Goal: Information Seeking & Learning: Learn about a topic

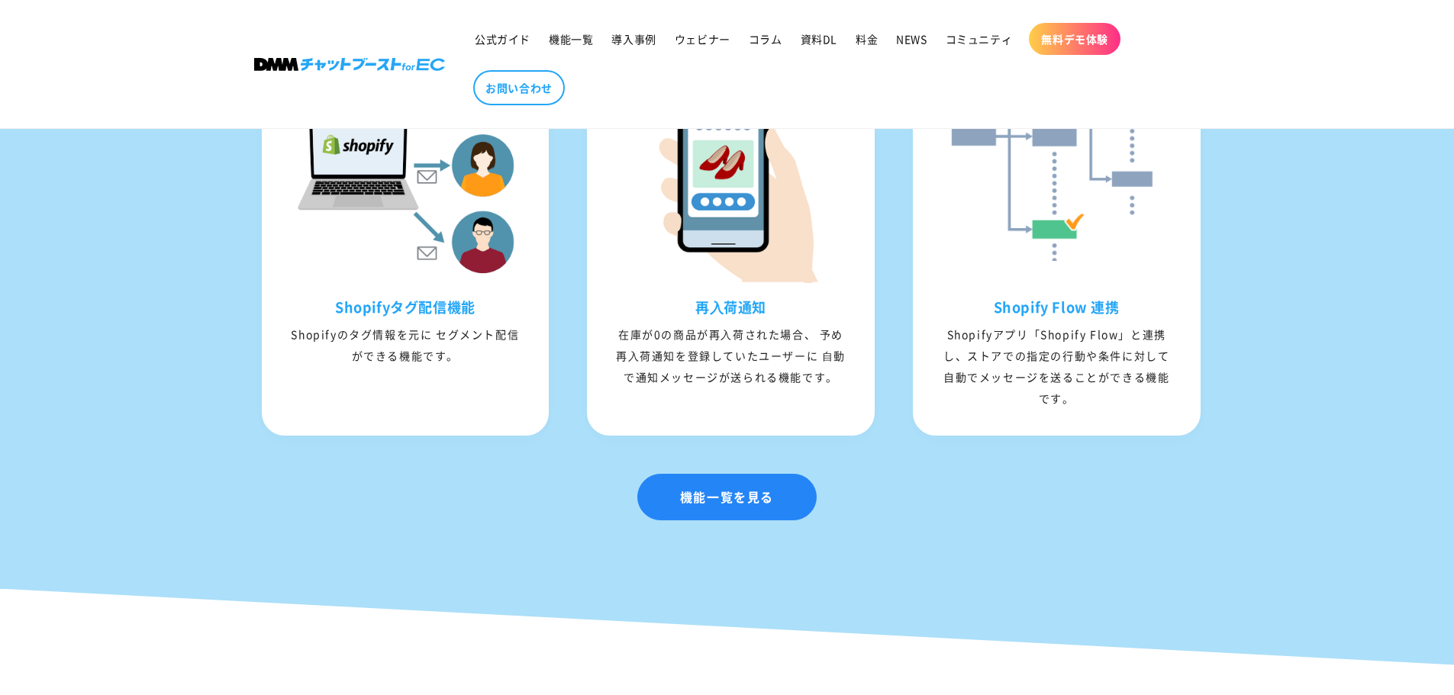
scroll to position [2137, 0]
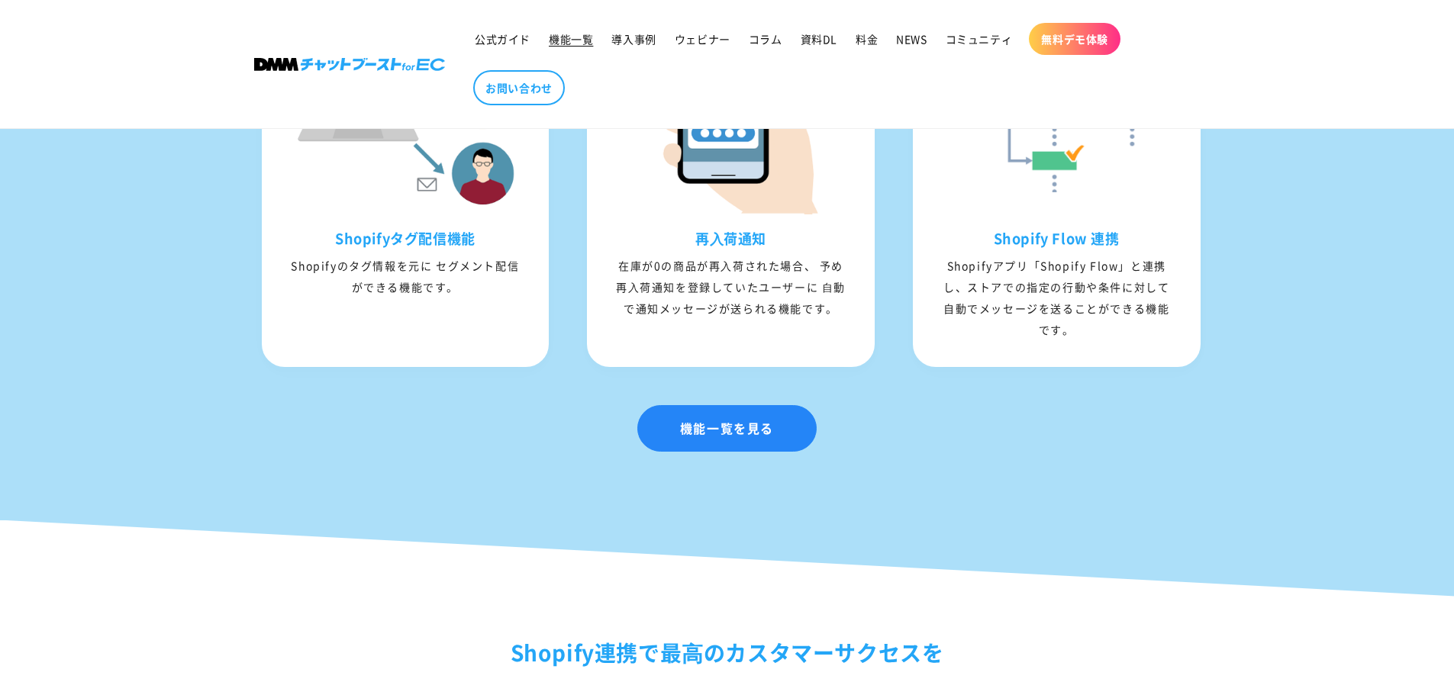
click at [565, 34] on span "機能一覧" at bounding box center [571, 39] width 44 height 14
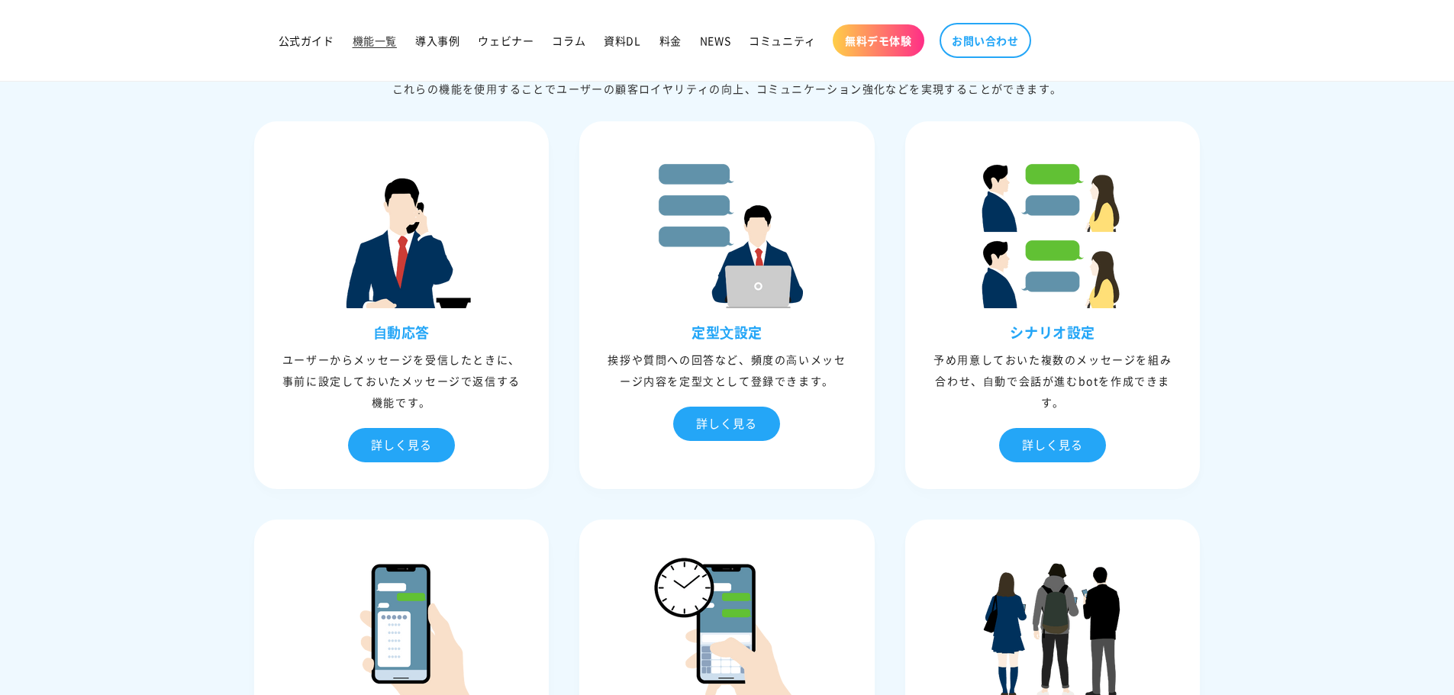
scroll to position [458, 0]
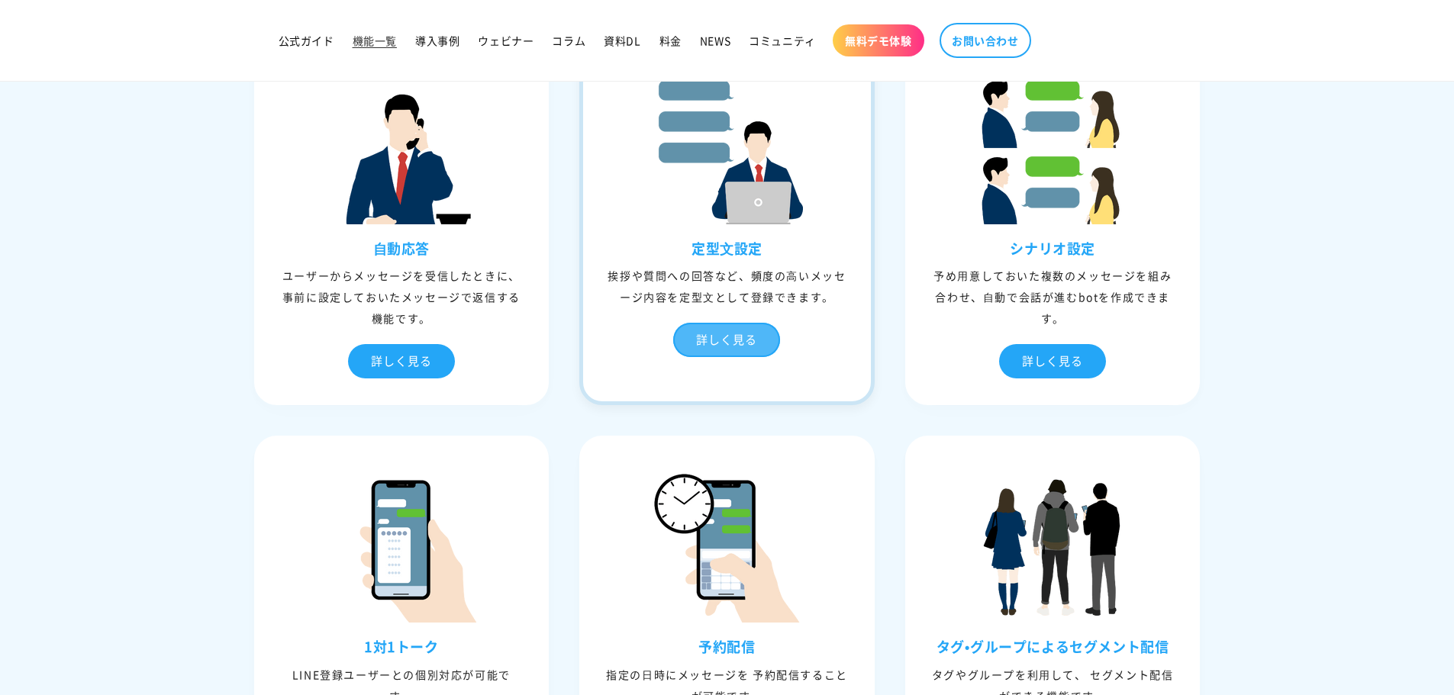
click at [735, 330] on div "詳しく見る" at bounding box center [726, 340] width 107 height 34
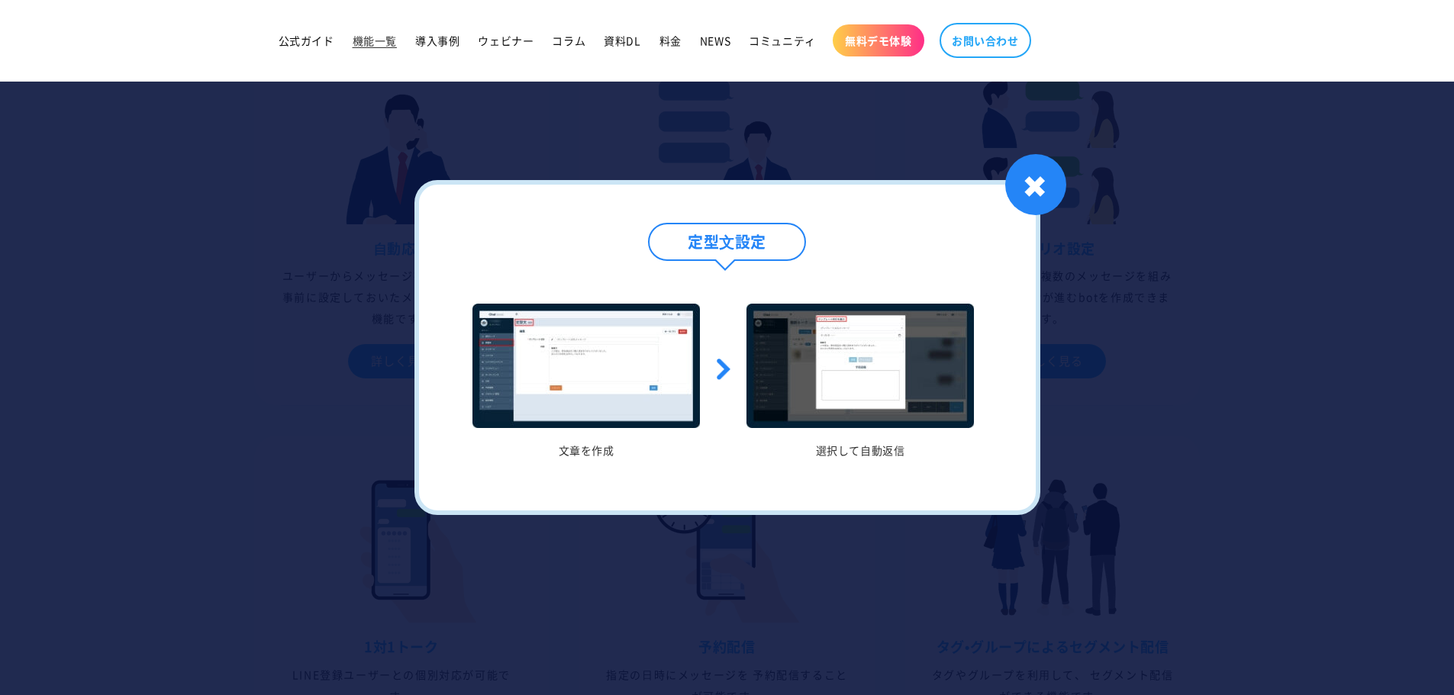
click at [1181, 285] on div at bounding box center [727, 347] width 1454 height 695
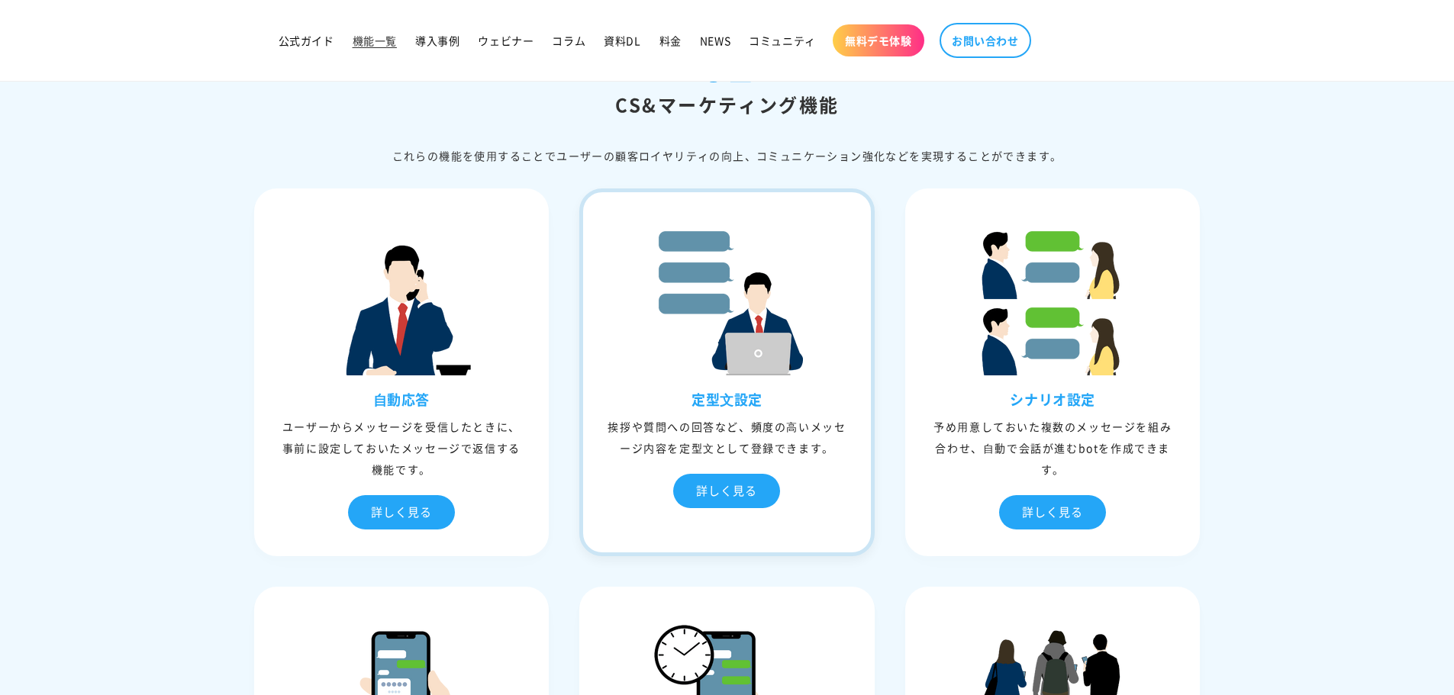
scroll to position [305, 0]
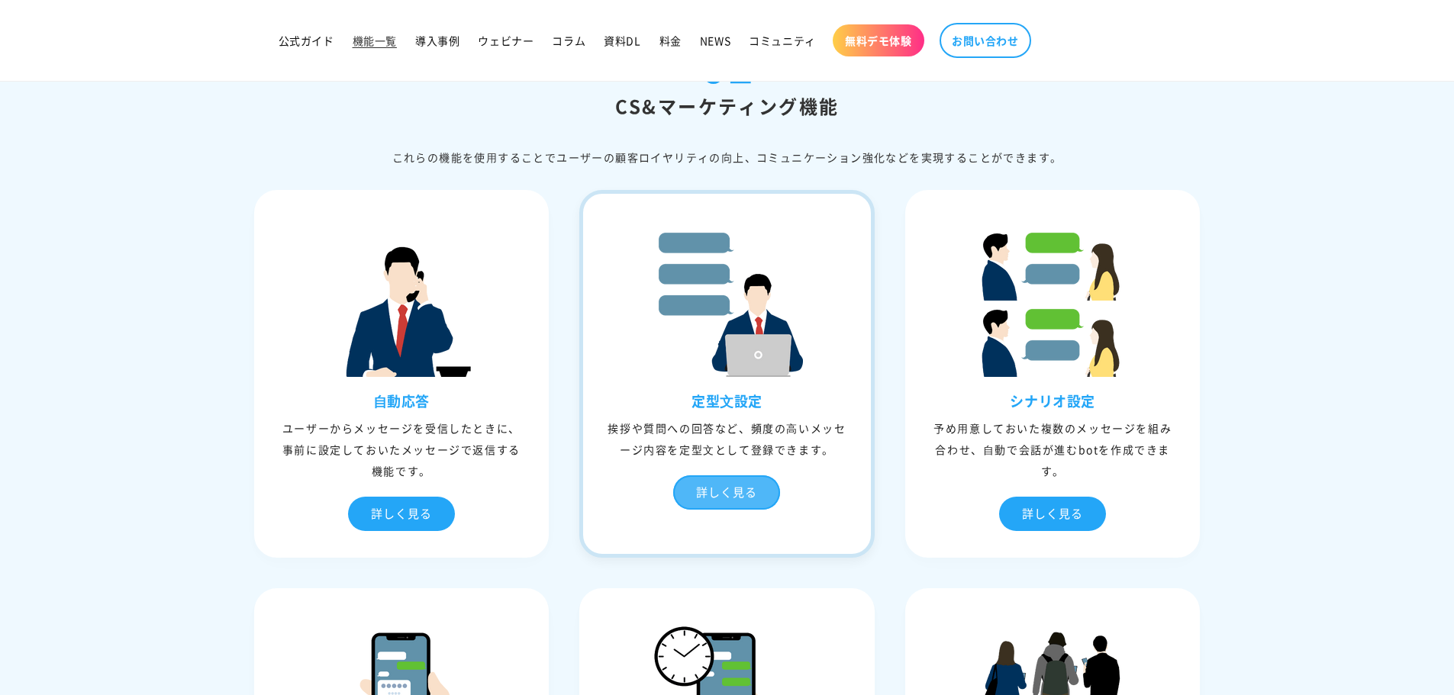
click at [727, 489] on div "詳しく見る" at bounding box center [726, 493] width 107 height 34
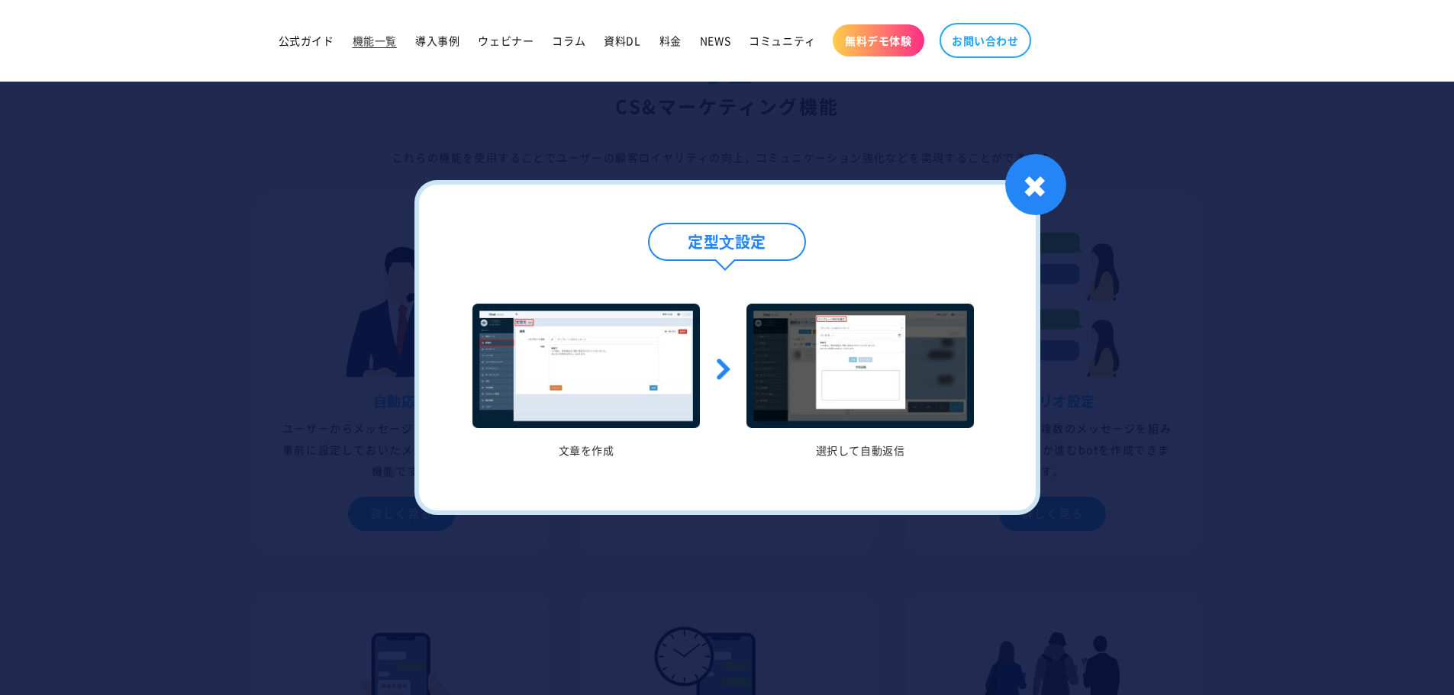
click at [1286, 344] on div at bounding box center [727, 347] width 1454 height 695
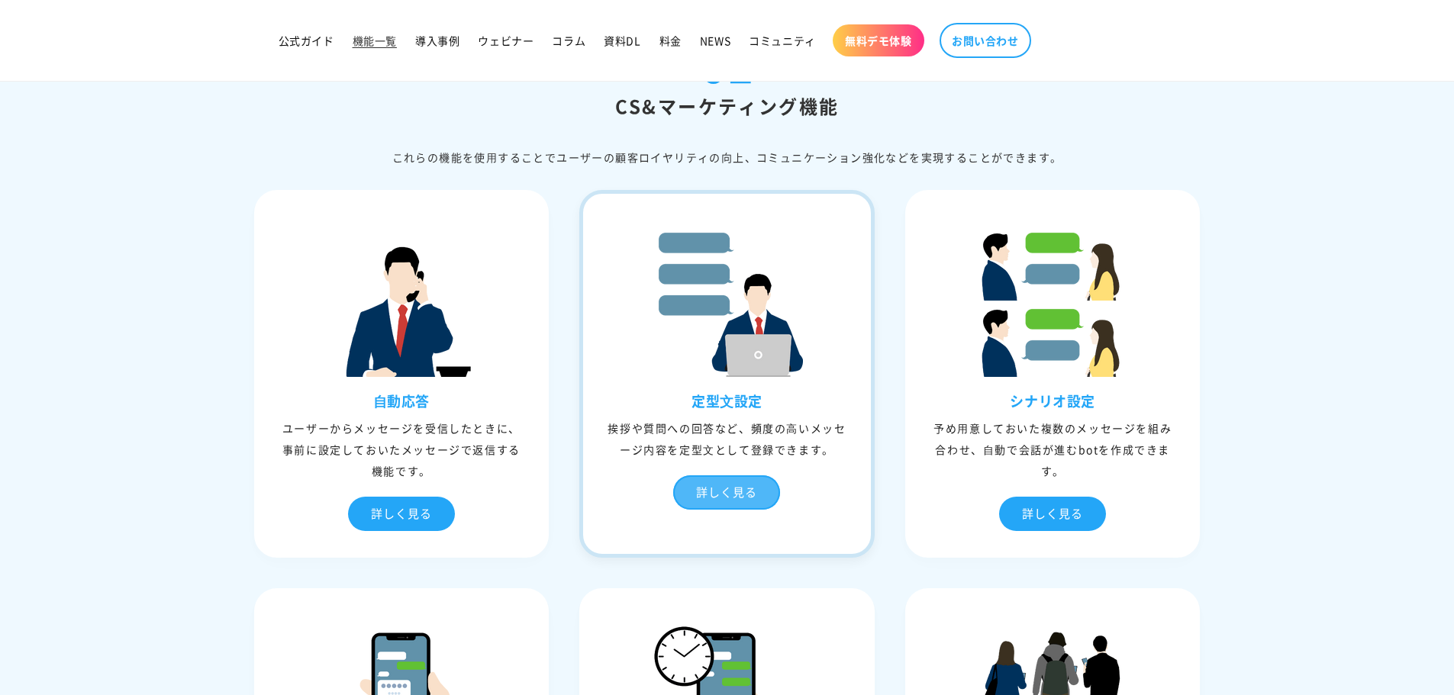
click at [727, 487] on div "詳しく見る" at bounding box center [726, 493] width 107 height 34
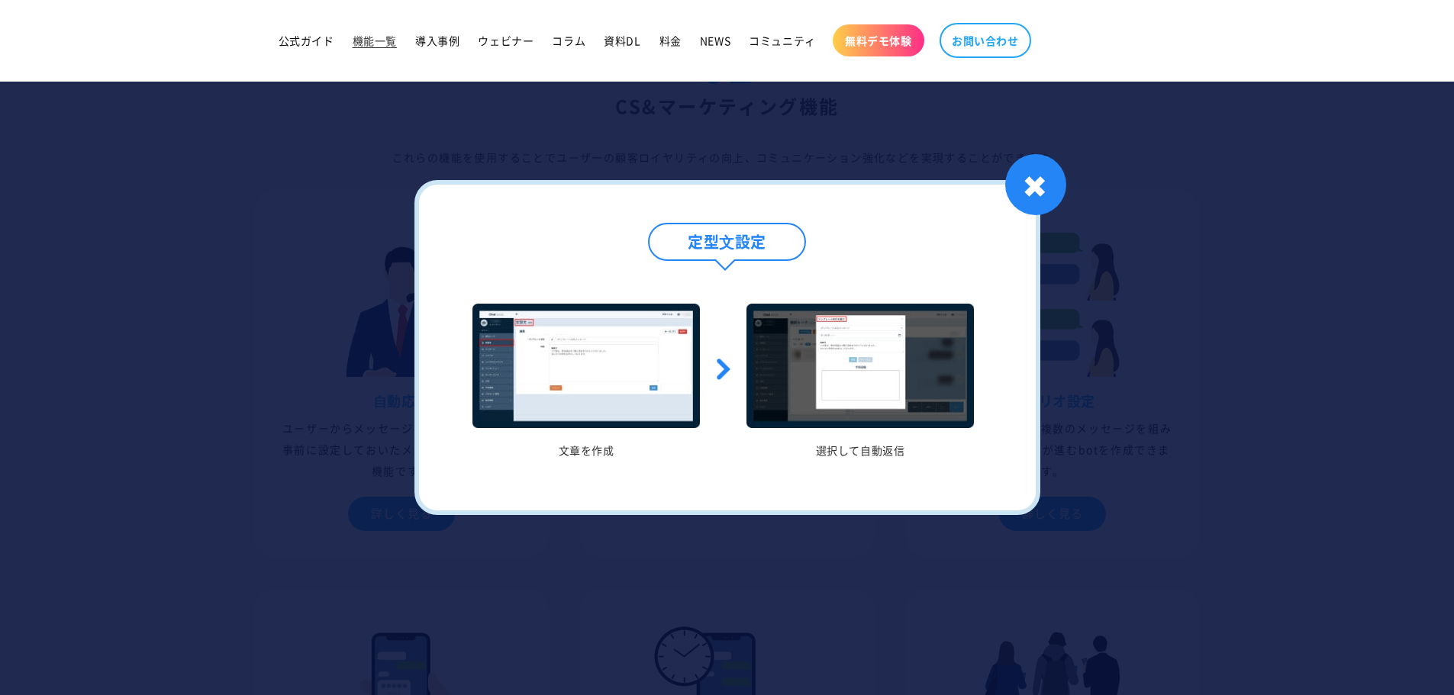
click at [596, 358] on img at bounding box center [586, 366] width 227 height 124
click at [903, 399] on img at bounding box center [860, 366] width 227 height 124
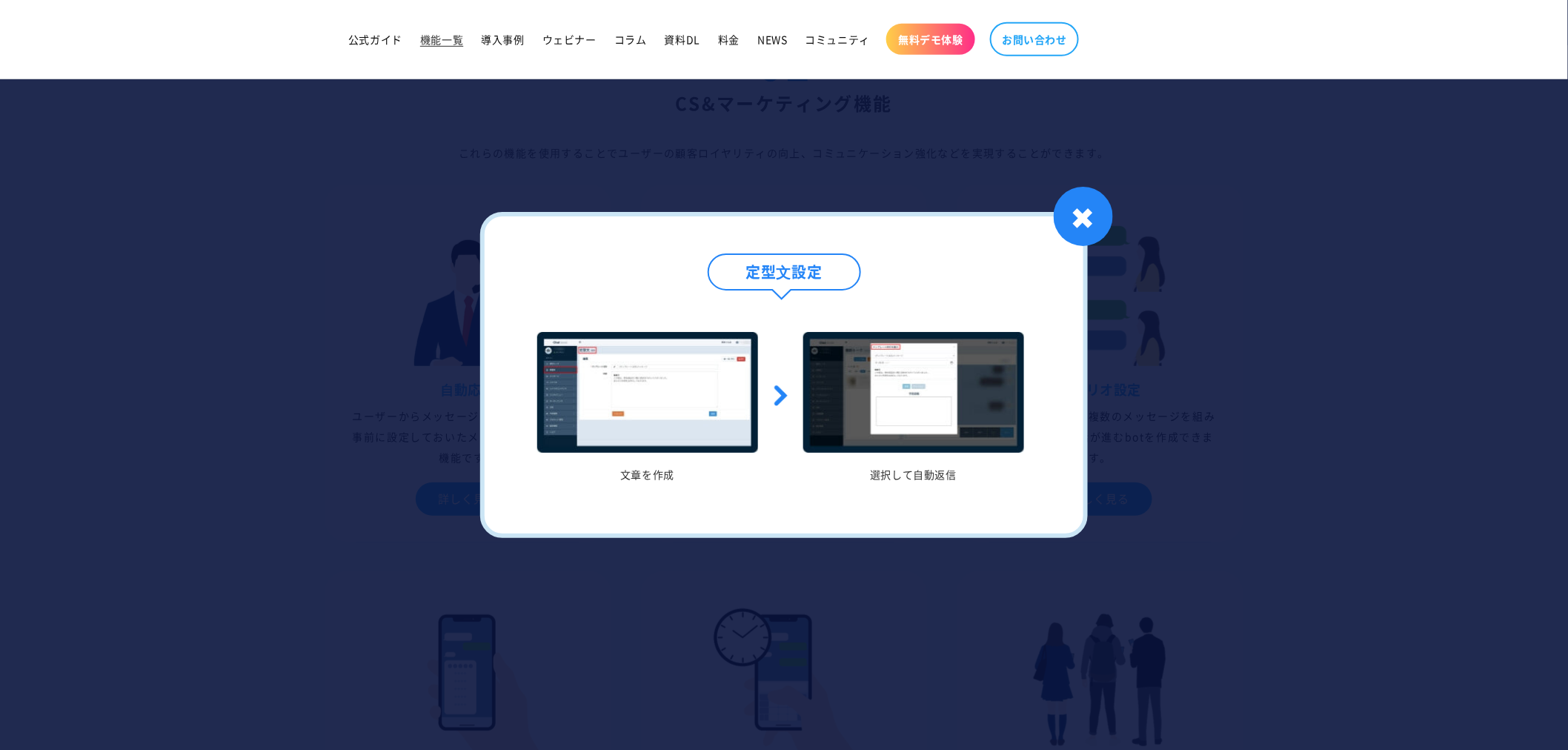
click at [1336, 393] on div at bounding box center [784, 375] width 1568 height 750
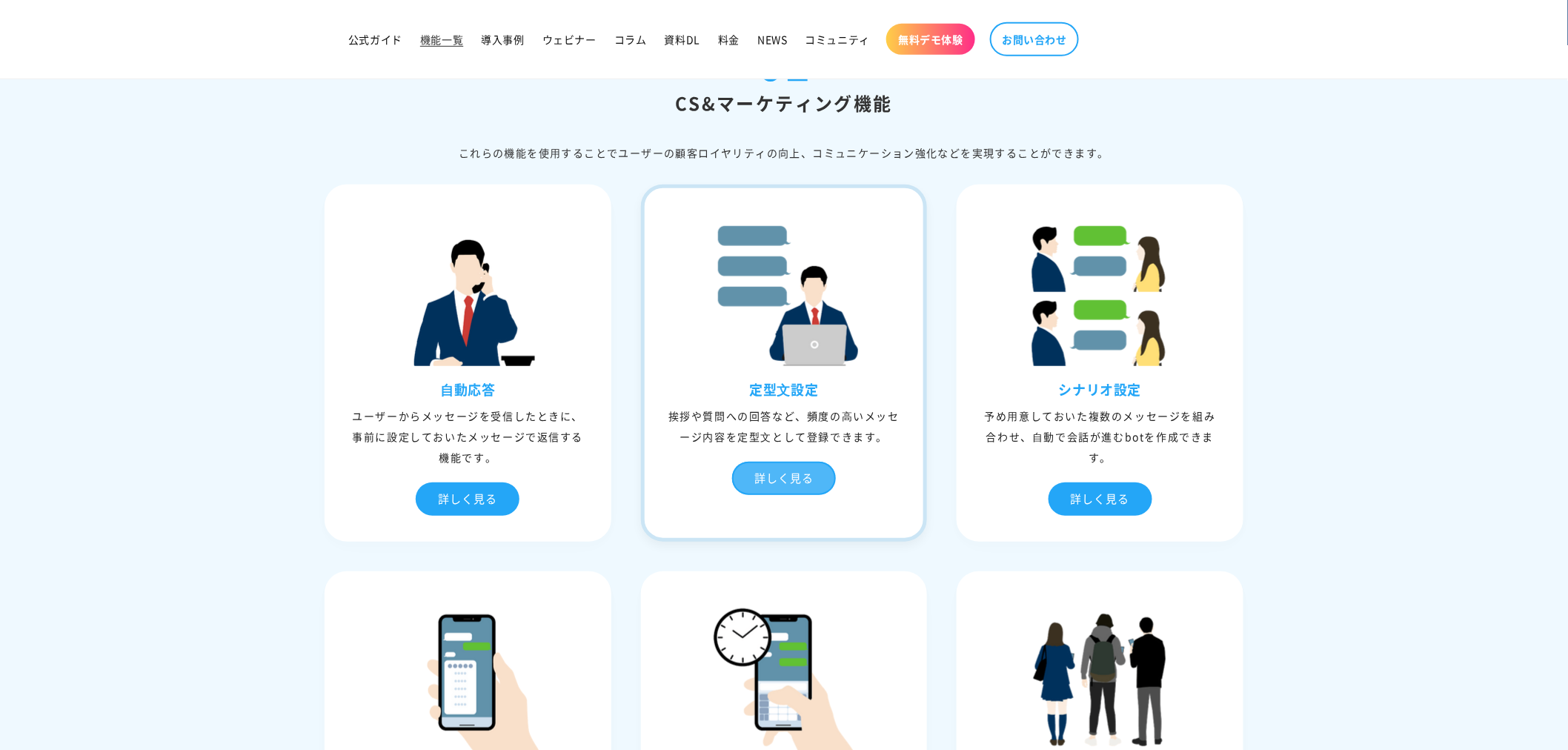
click at [773, 469] on div "詳しく見る" at bounding box center [784, 479] width 104 height 33
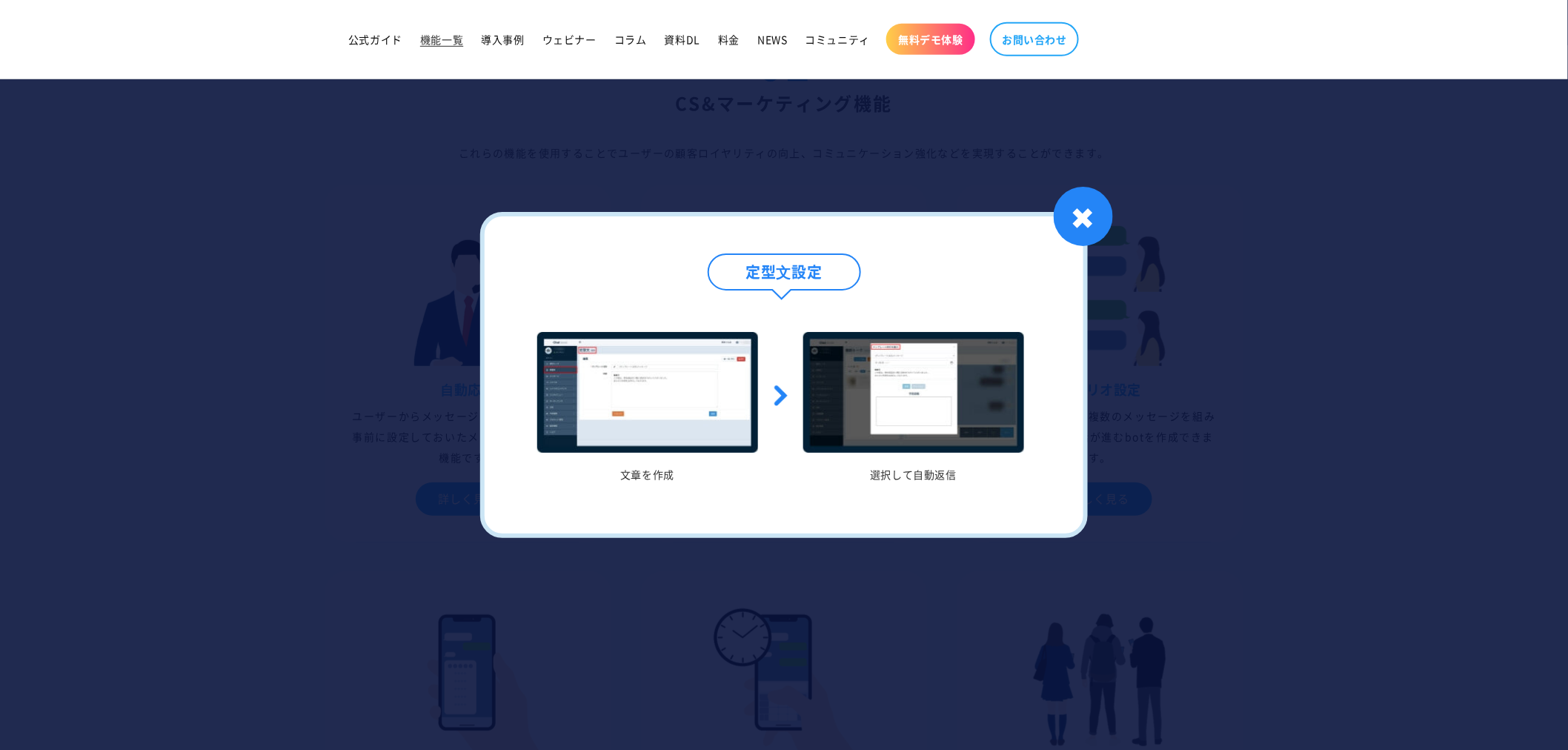
click at [675, 391] on img at bounding box center [647, 392] width 220 height 120
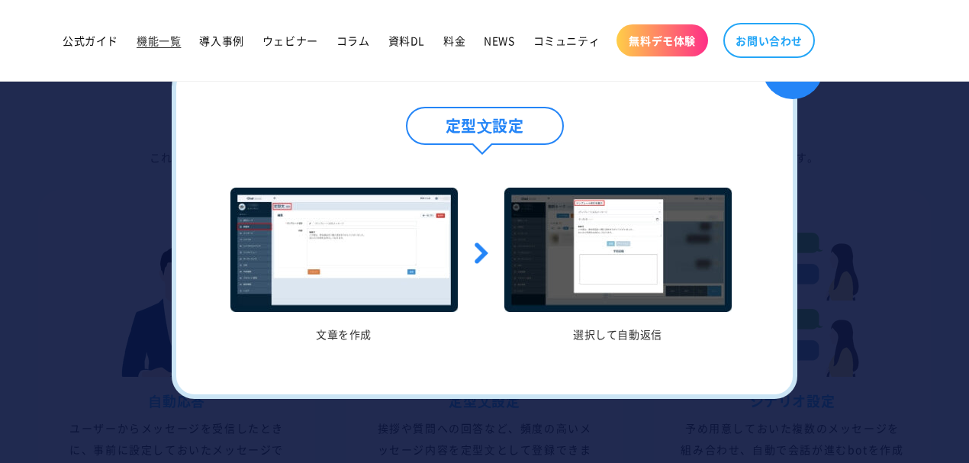
click at [412, 261] on img at bounding box center [344, 250] width 227 height 124
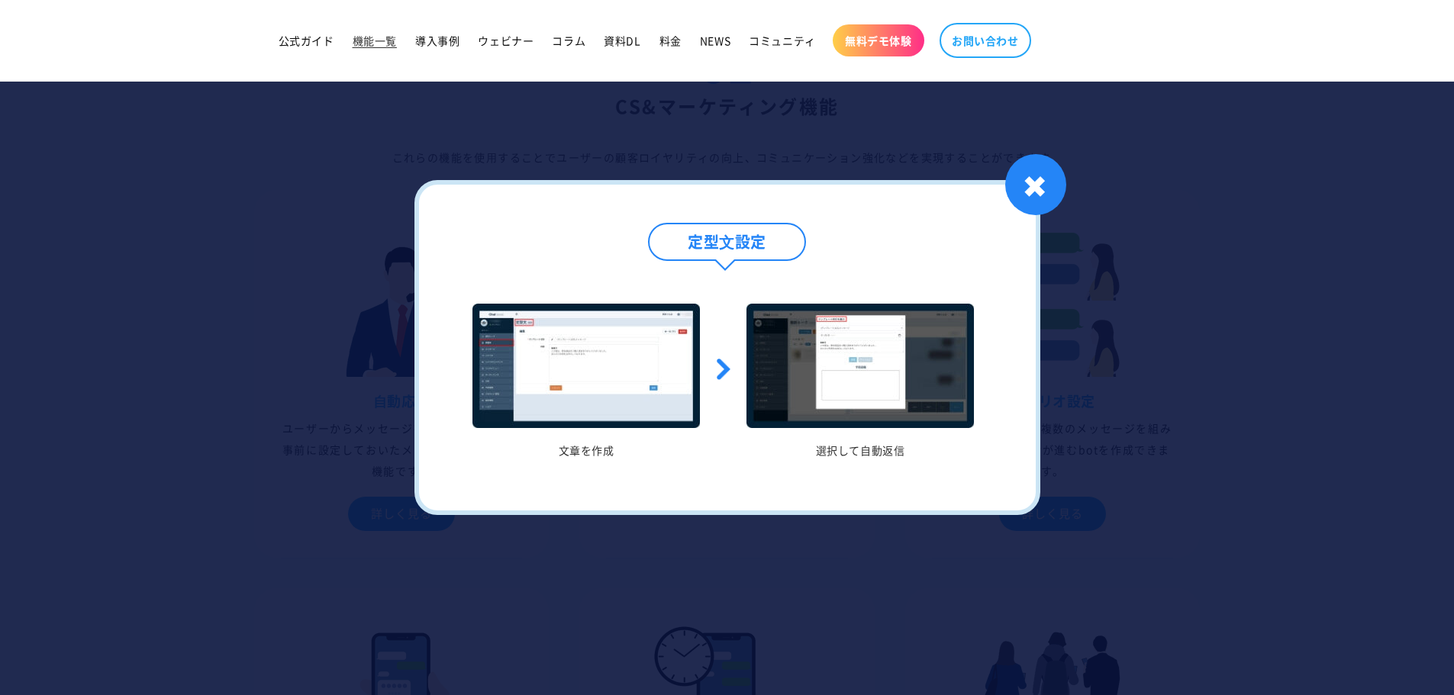
click at [1047, 175] on div "✖" at bounding box center [1035, 184] width 61 height 61
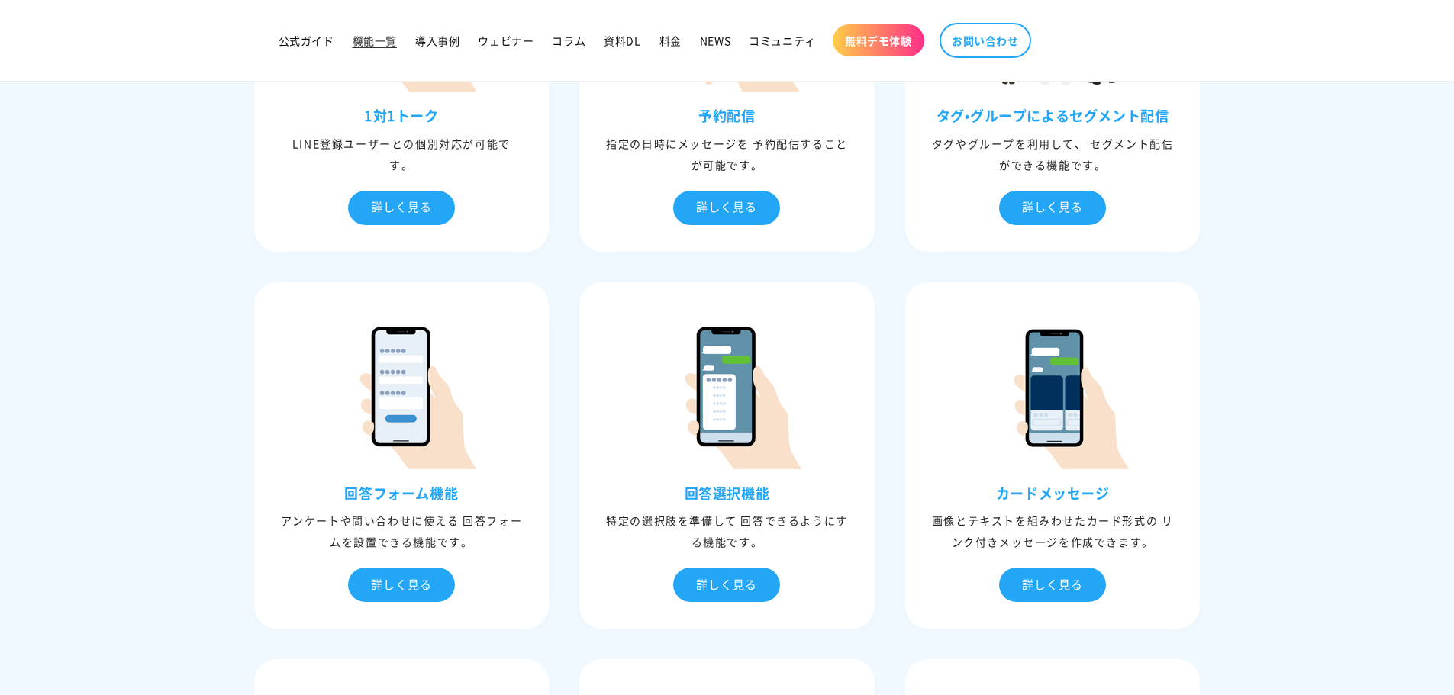
scroll to position [1069, 0]
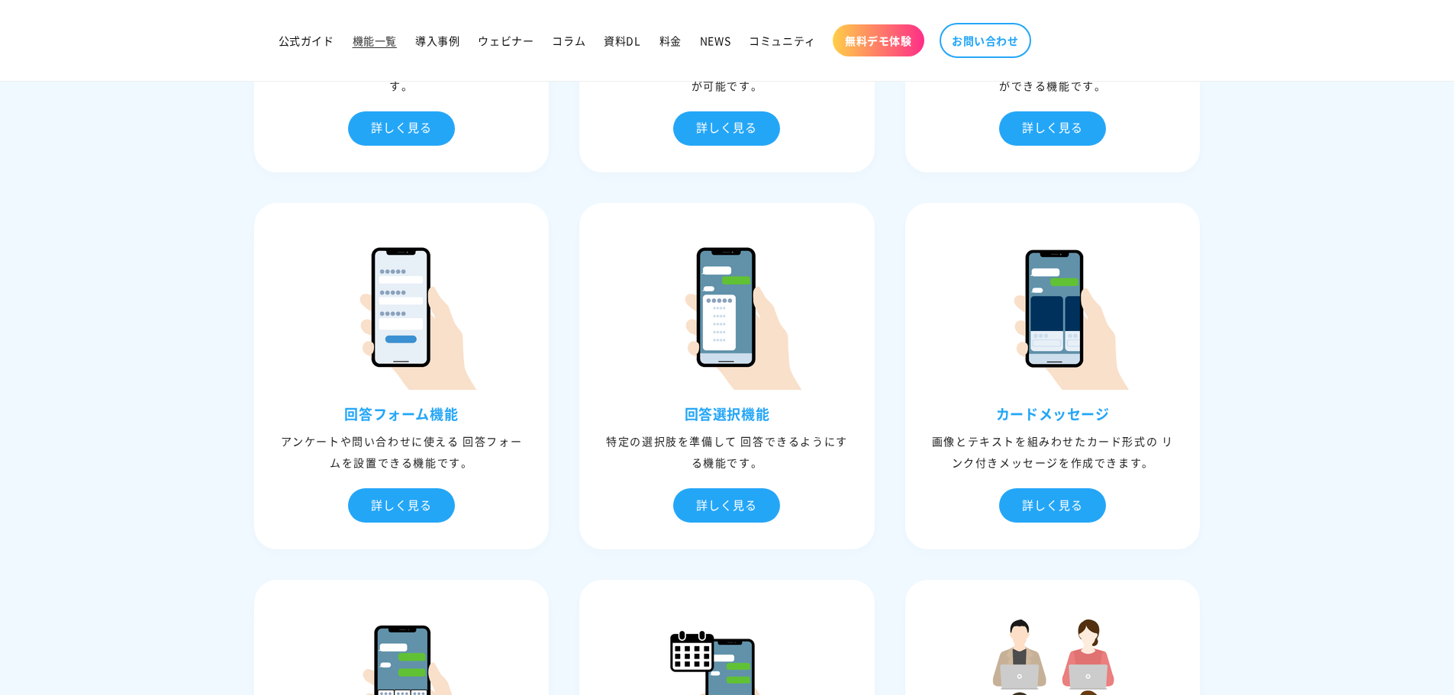
click at [1360, 202] on section "01 CS&マーケティング機能 これらの機能を使⽤することでユーザーの顧客ロイヤリティの向上、コミュニケーション強化などを実現することができます。 ⾃動応答 …" at bounding box center [727, 319] width 1454 height 2085
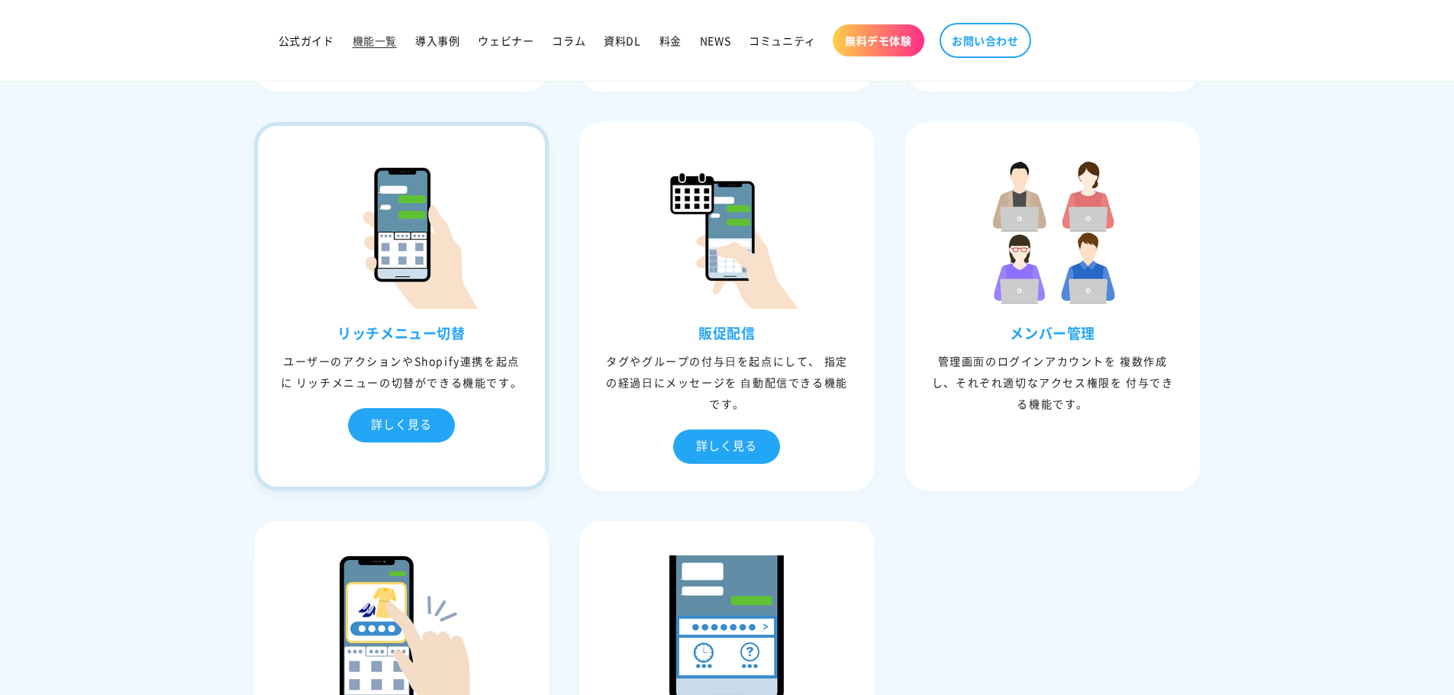
scroll to position [1145, 0]
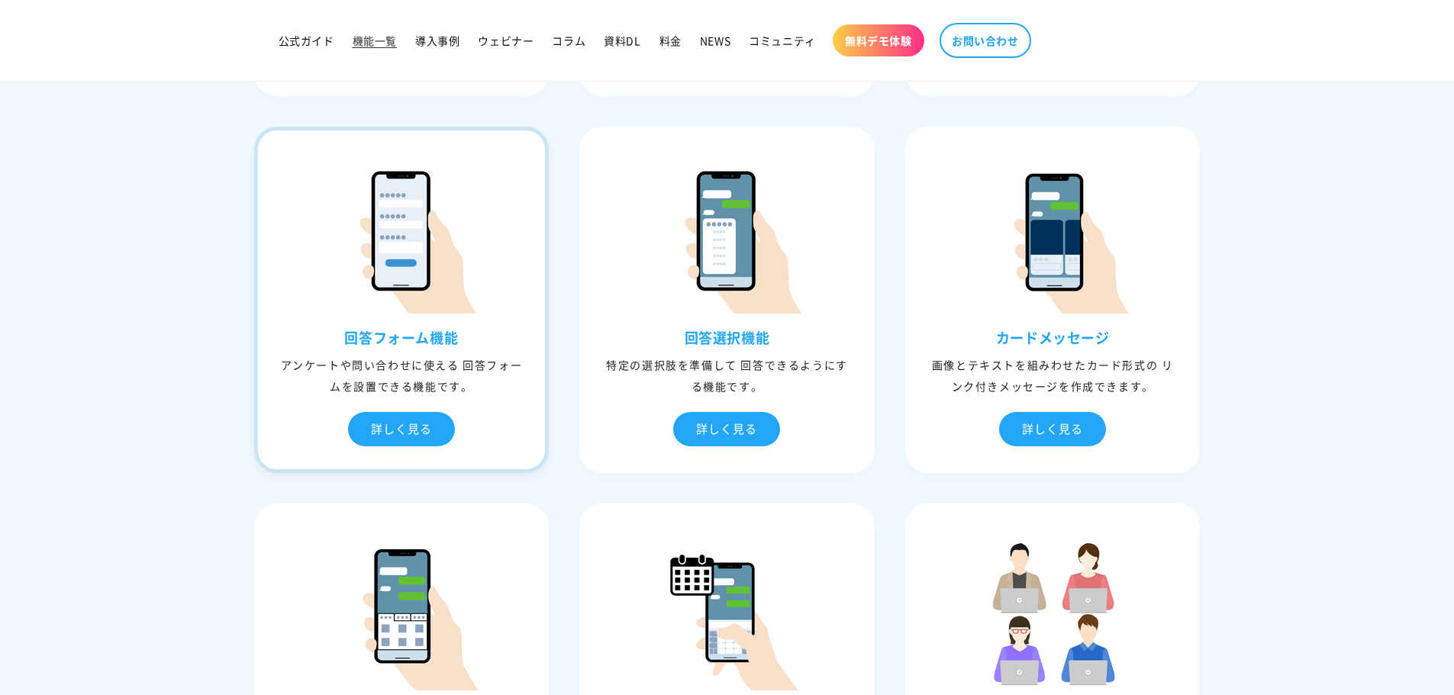
click at [421, 354] on div "アンケートや問い合わせに使える 回答フォームを設置できる機能です。" at bounding box center [402, 375] width 288 height 43
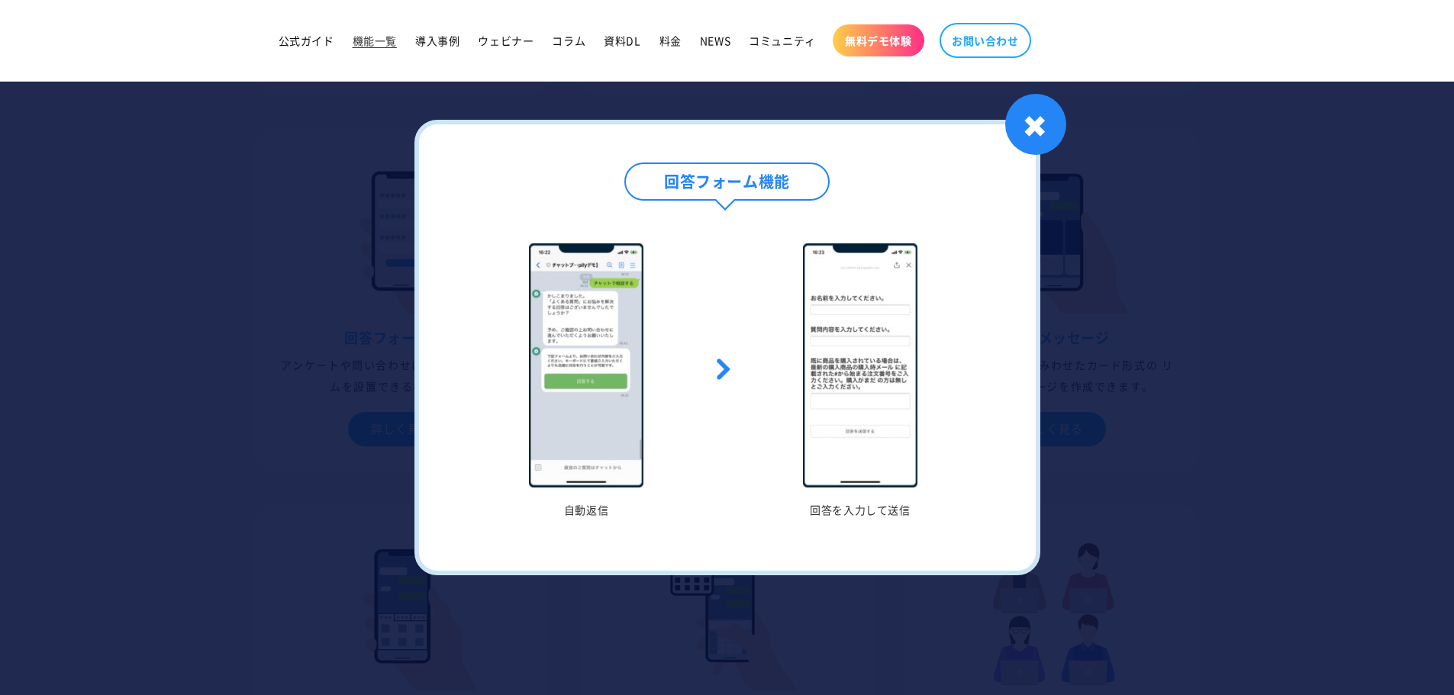
click at [1359, 392] on div at bounding box center [727, 347] width 1454 height 695
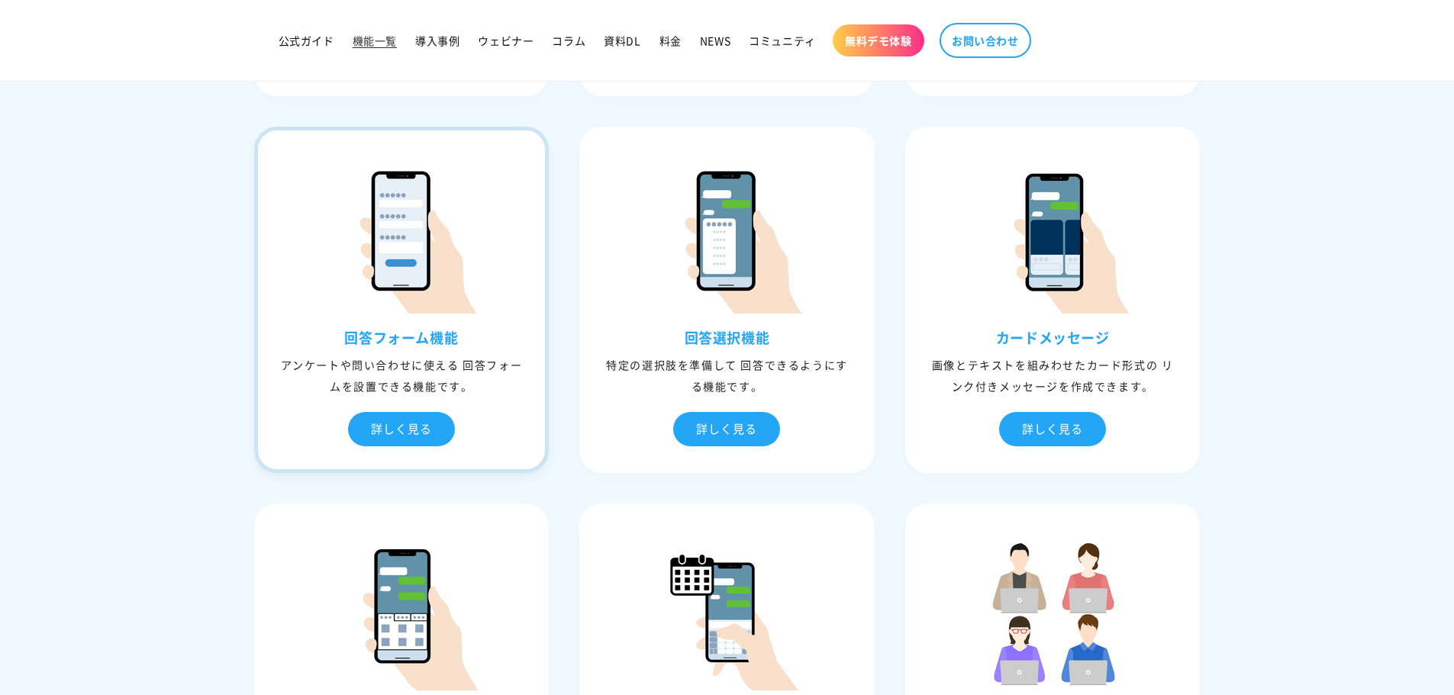
click at [449, 446] on div "詳しく見る" at bounding box center [402, 429] width 288 height 34
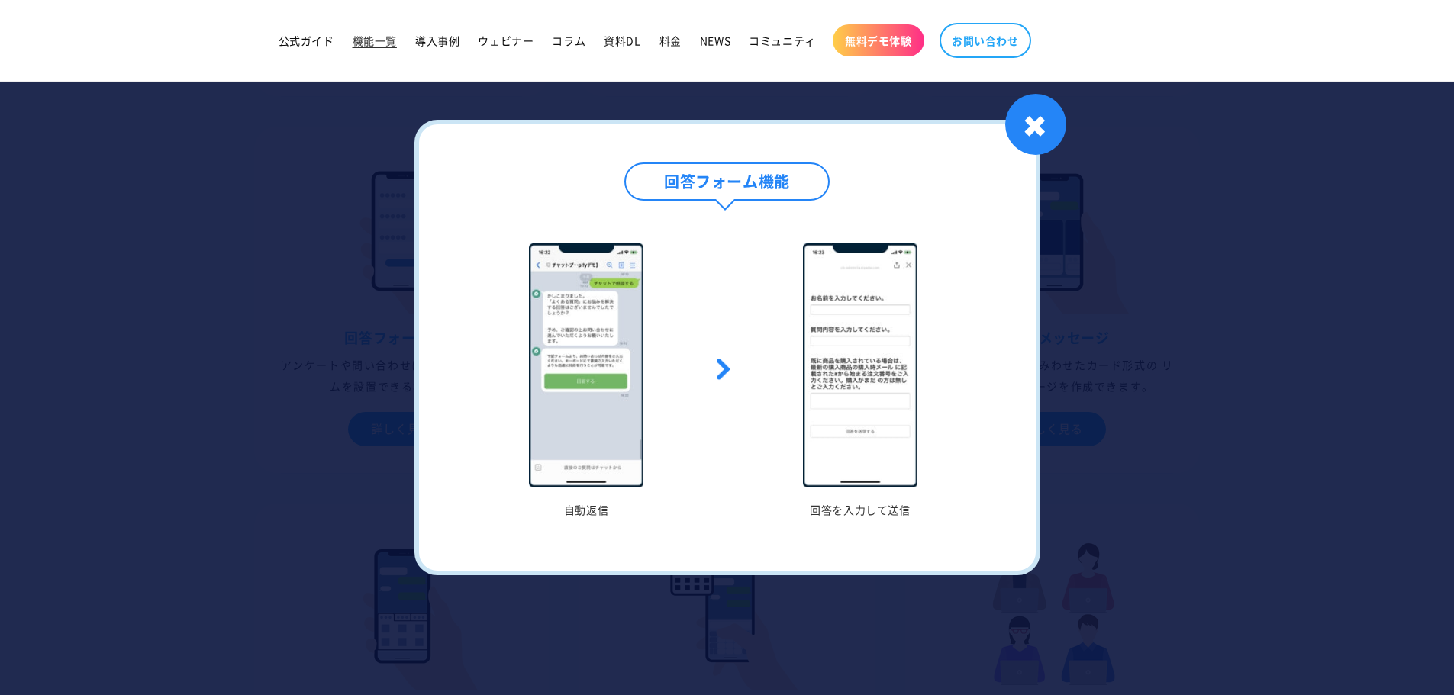
click at [246, 362] on div at bounding box center [727, 347] width 1454 height 695
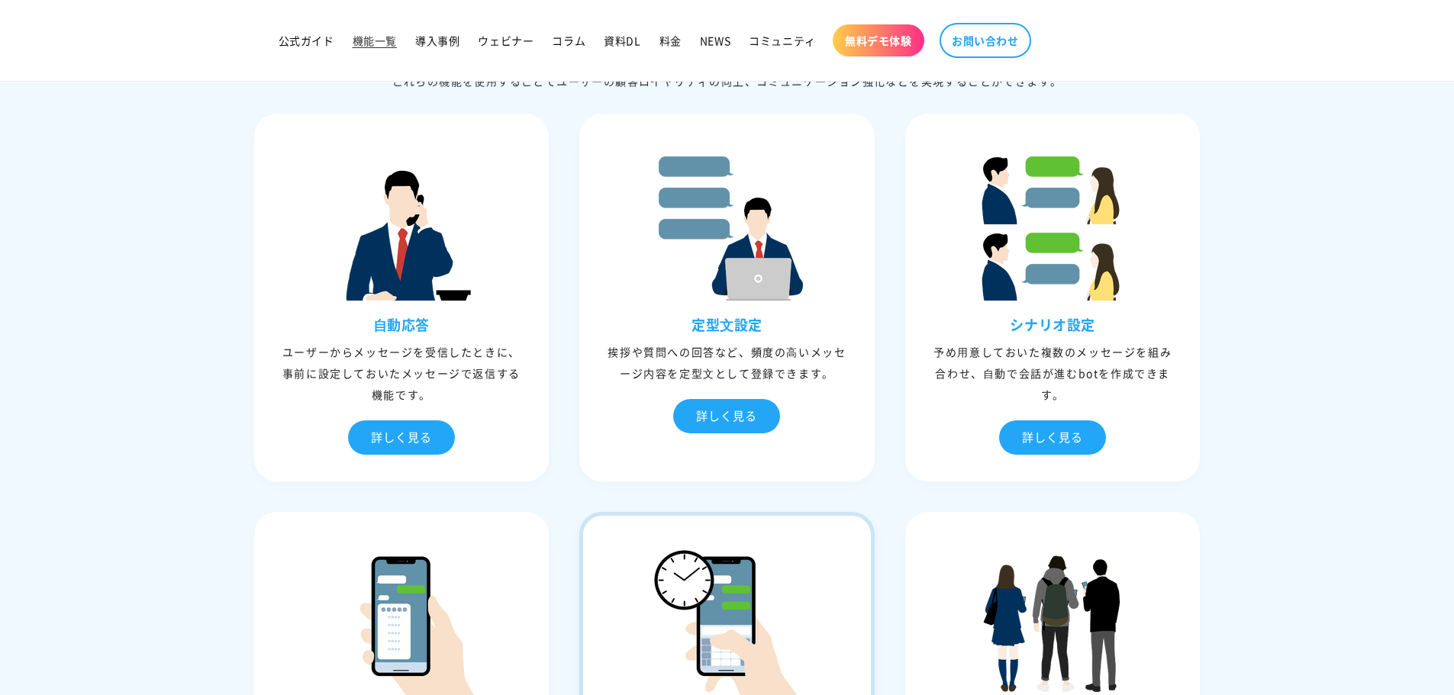
scroll to position [0, 0]
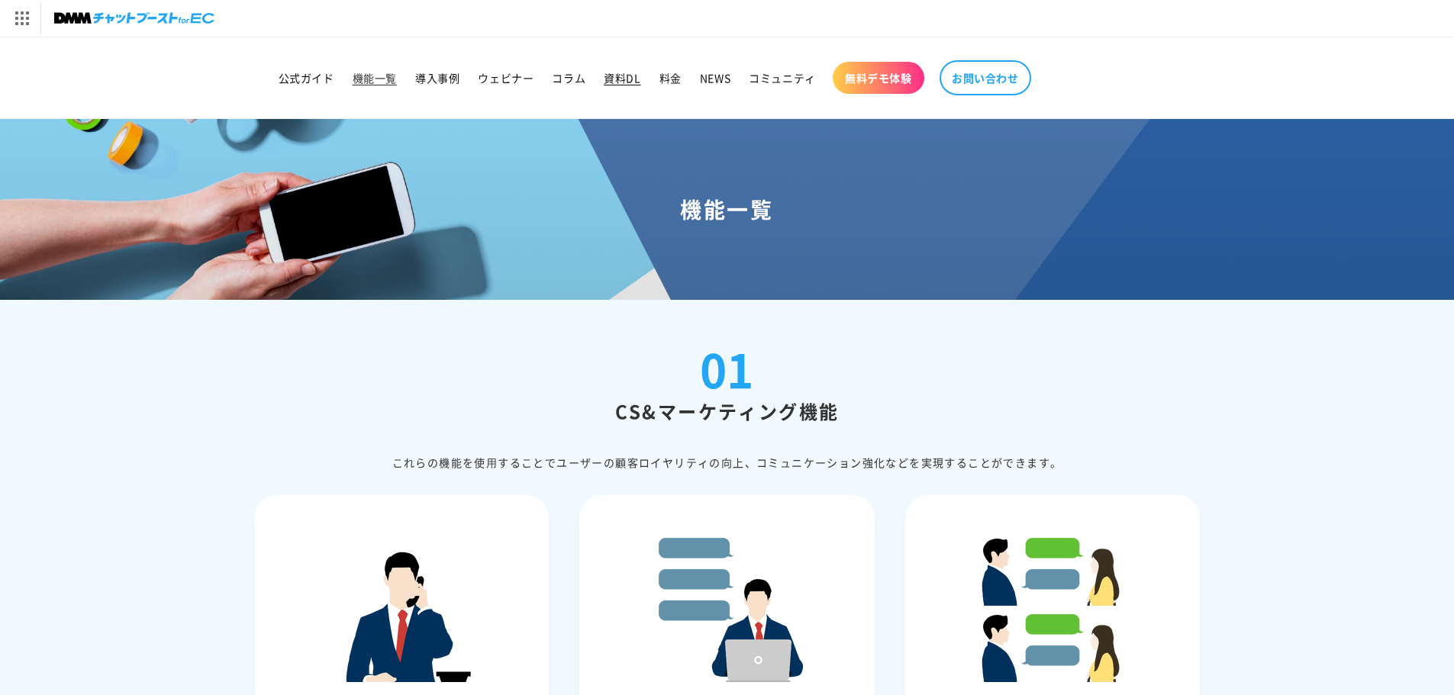
click at [604, 91] on link "資料DL" at bounding box center [622, 78] width 55 height 32
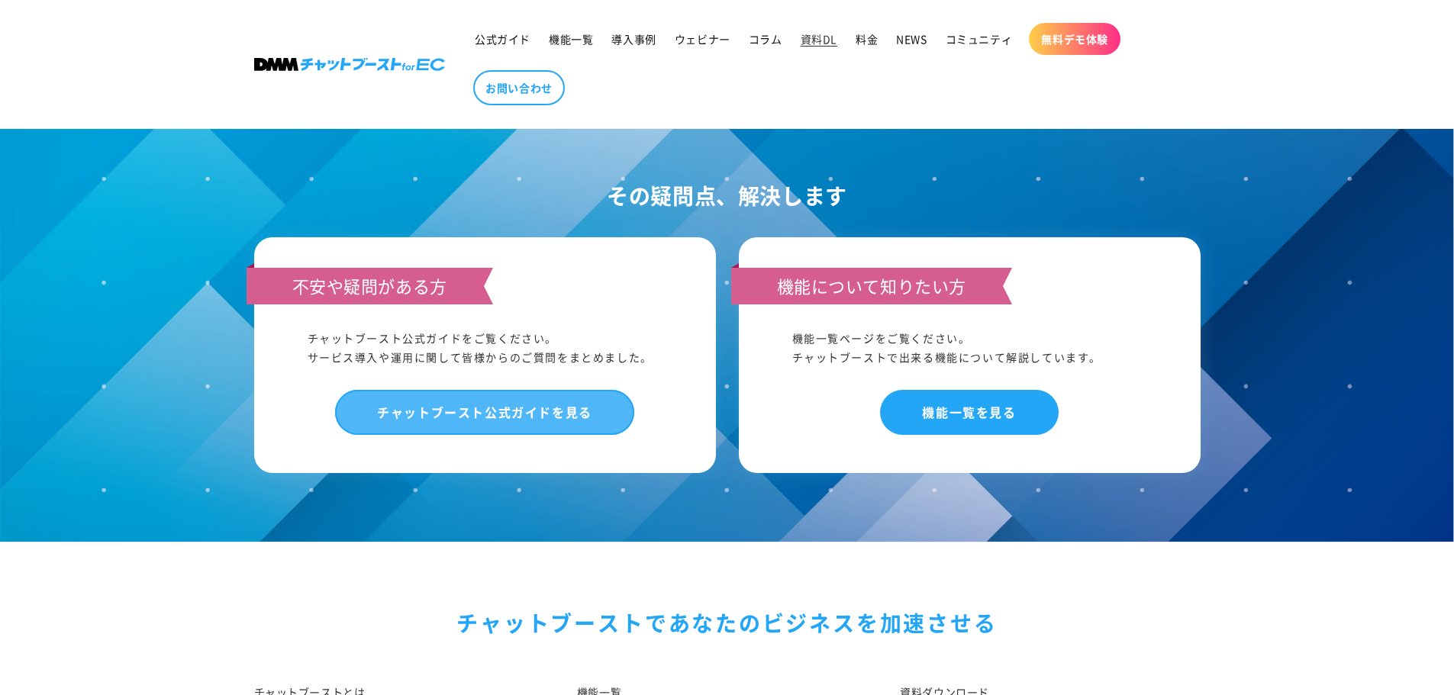
scroll to position [1145, 0]
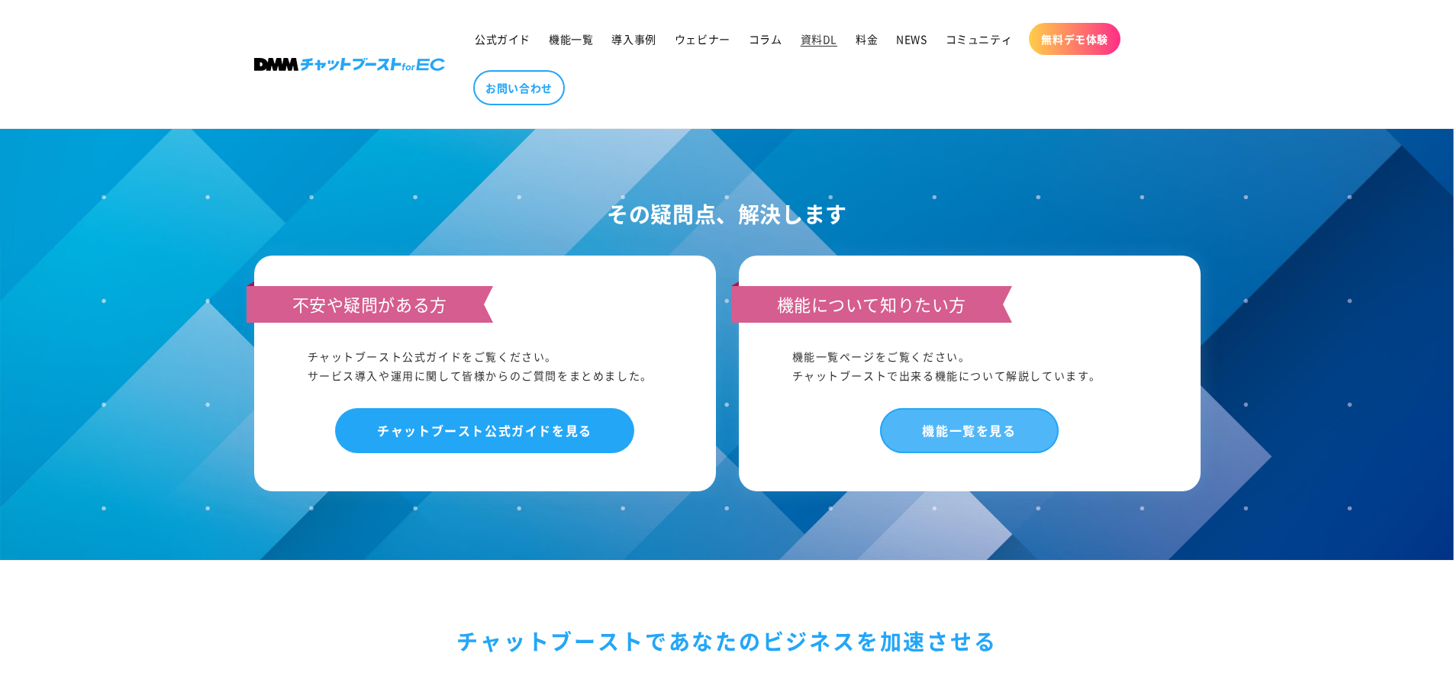
click at [937, 414] on link "機能一覧を見る" at bounding box center [969, 430] width 178 height 45
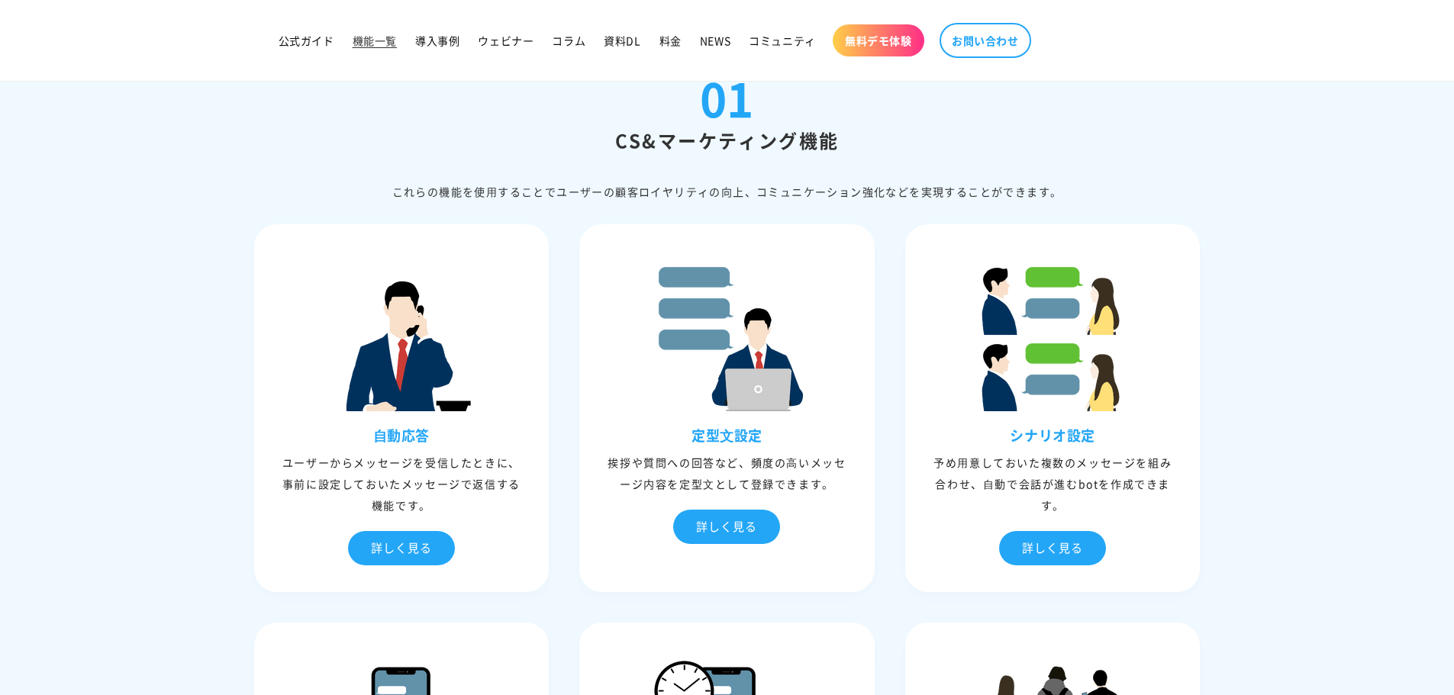
scroll to position [382, 0]
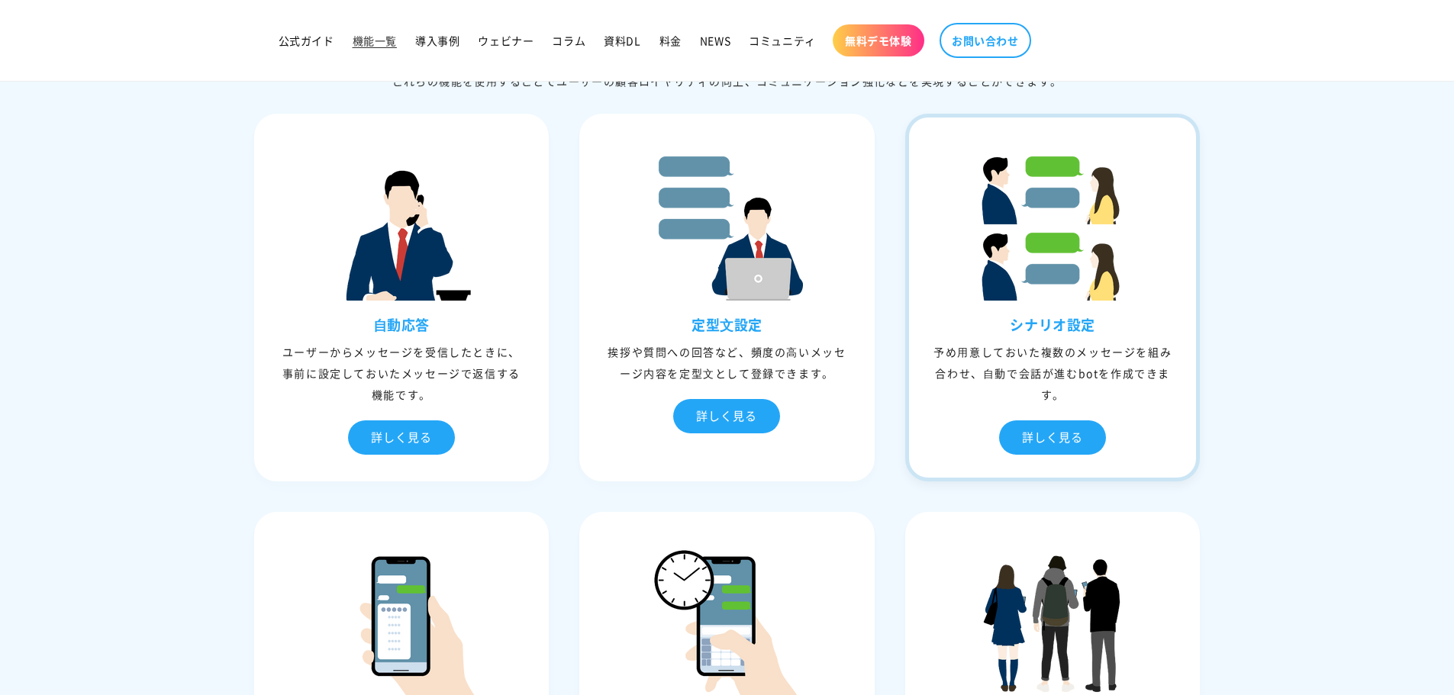
click at [1061, 367] on div "予め⽤意しておいた複数のメッセージを組み合わせ、⾃動で会話が進むbotを作成できます。" at bounding box center [1053, 373] width 288 height 64
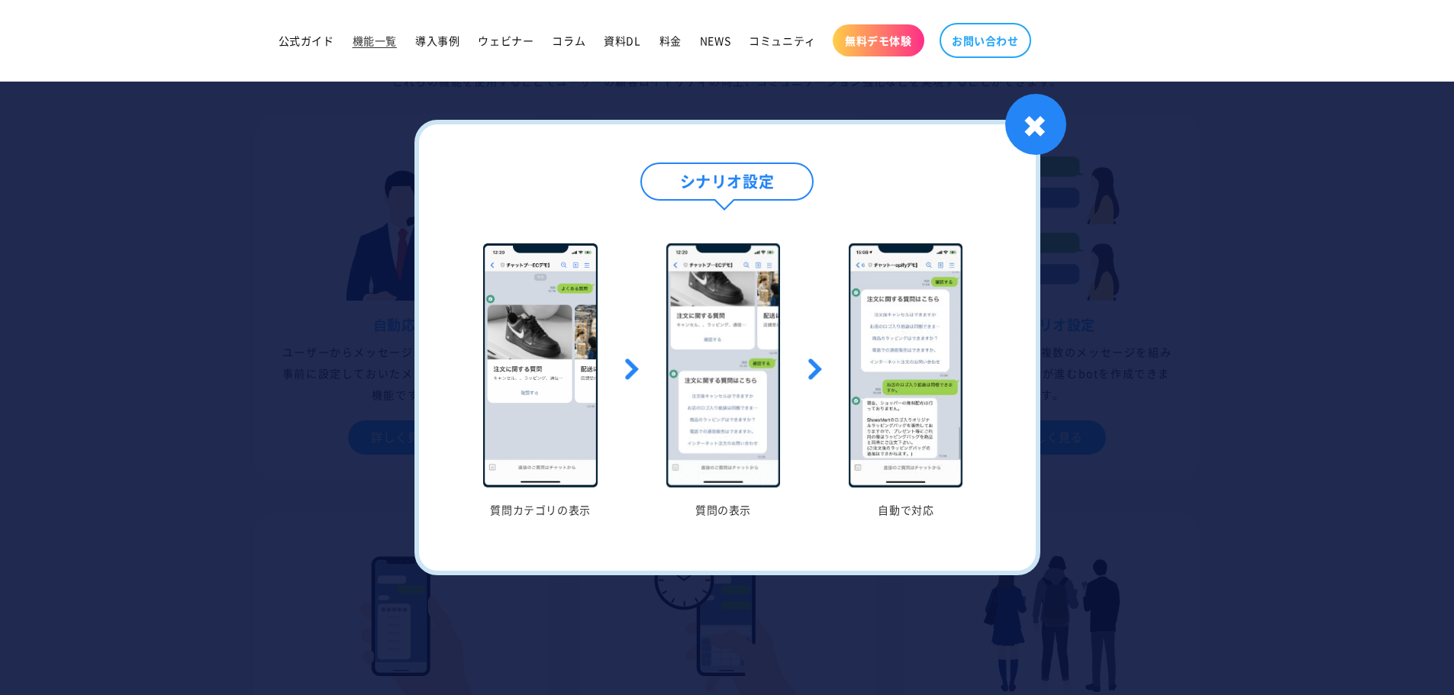
click at [1256, 418] on div at bounding box center [727, 347] width 1454 height 695
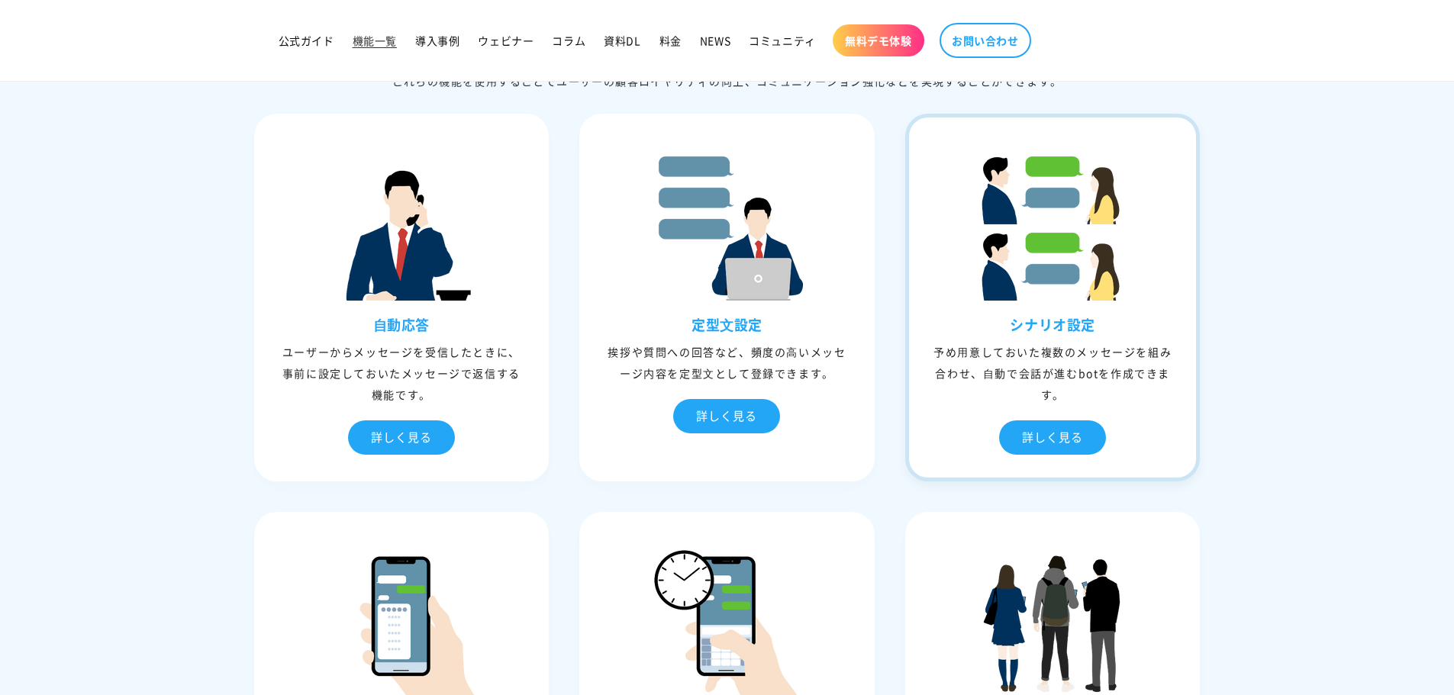
click at [1074, 340] on div "シナリオ設定 予め⽤意しておいた複数のメッセージを組み合わせ、⾃動で会話が進むbotを作成できます。 詳しく見る" at bounding box center [1053, 397] width 288 height 162
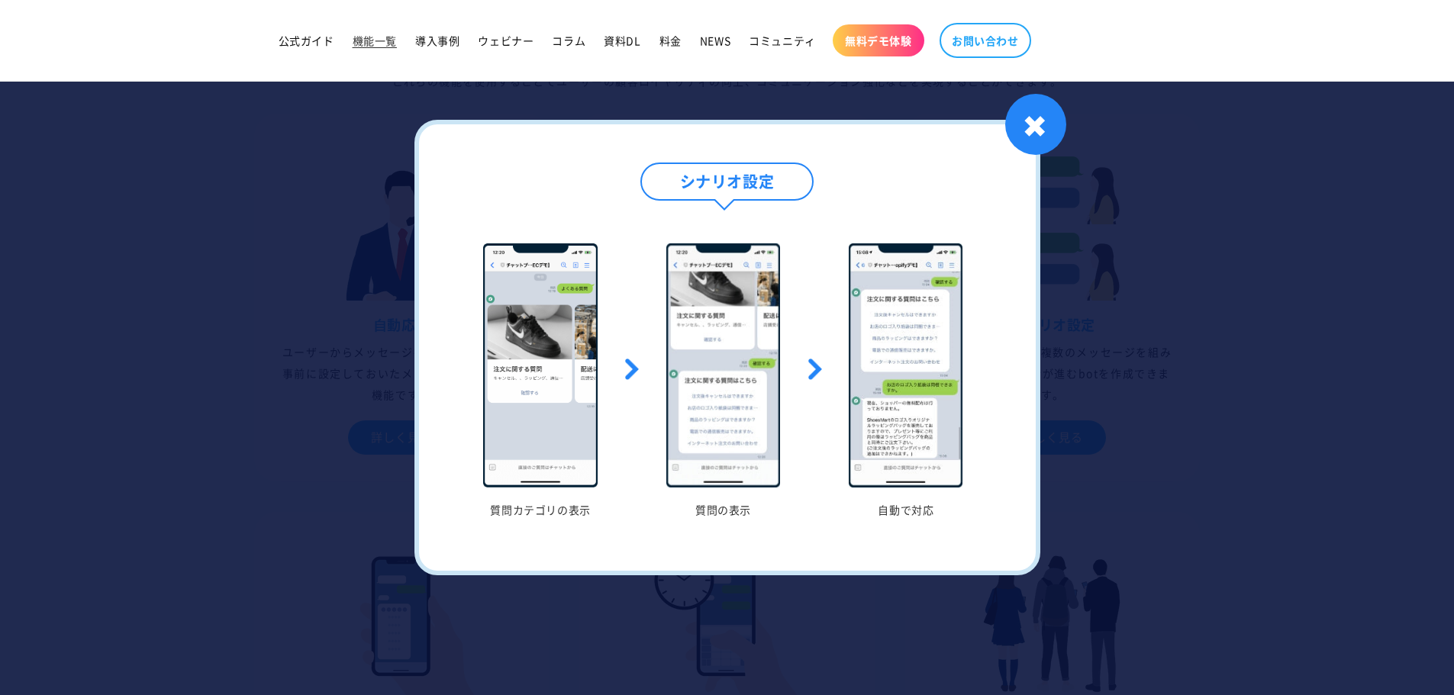
click at [1234, 353] on div at bounding box center [727, 347] width 1454 height 695
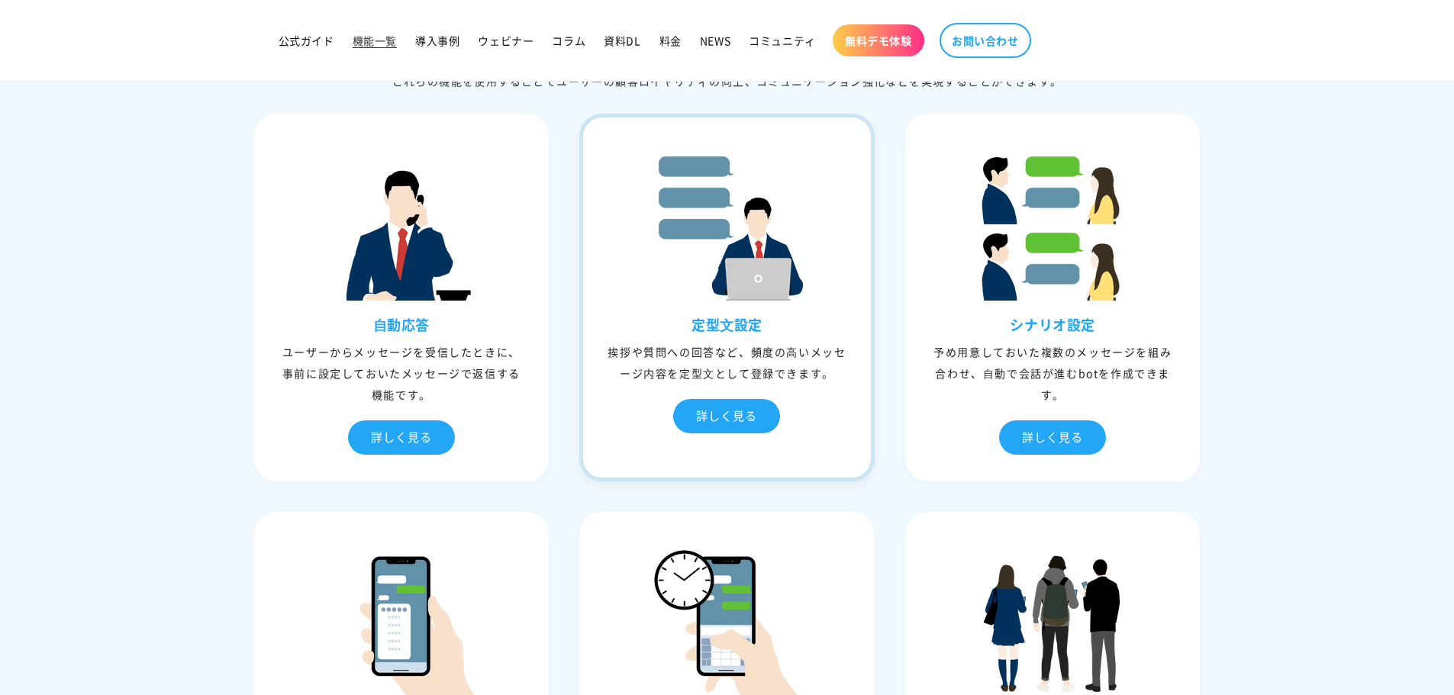
click at [756, 353] on div "挨拶や質問への回答など、頻度の⾼いメッセージ内容を定型⽂として登録できます。" at bounding box center [727, 362] width 288 height 43
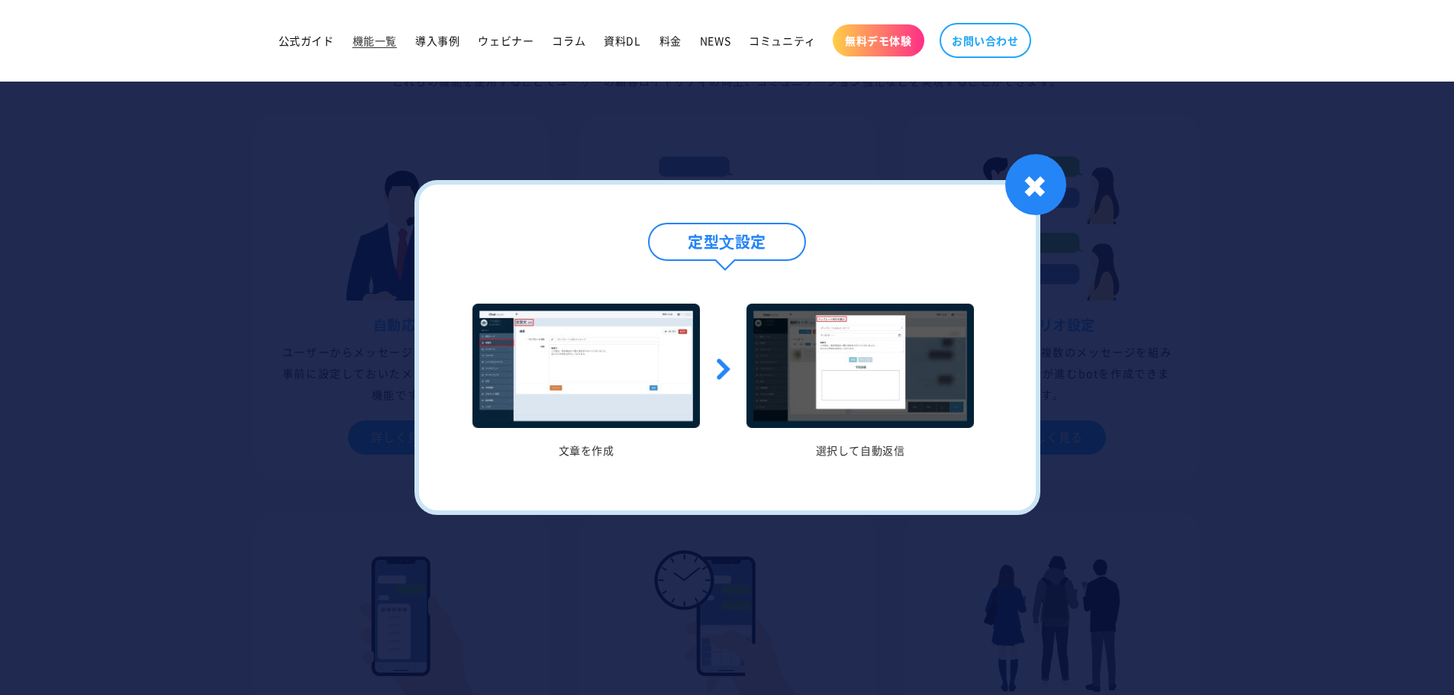
click at [1294, 352] on div at bounding box center [727, 347] width 1454 height 695
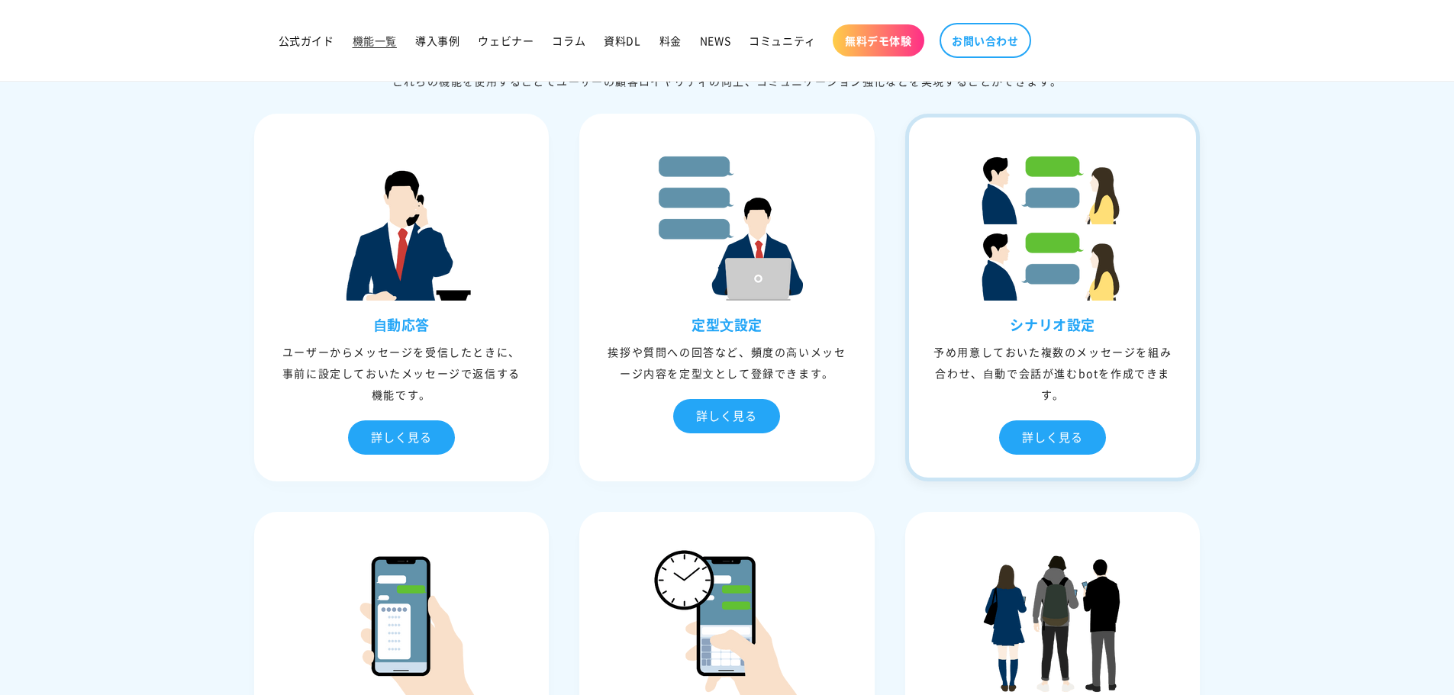
click at [1124, 353] on div "予め⽤意しておいた複数のメッセージを組み合わせ、⾃動で会話が進むbotを作成できます。" at bounding box center [1053, 373] width 288 height 64
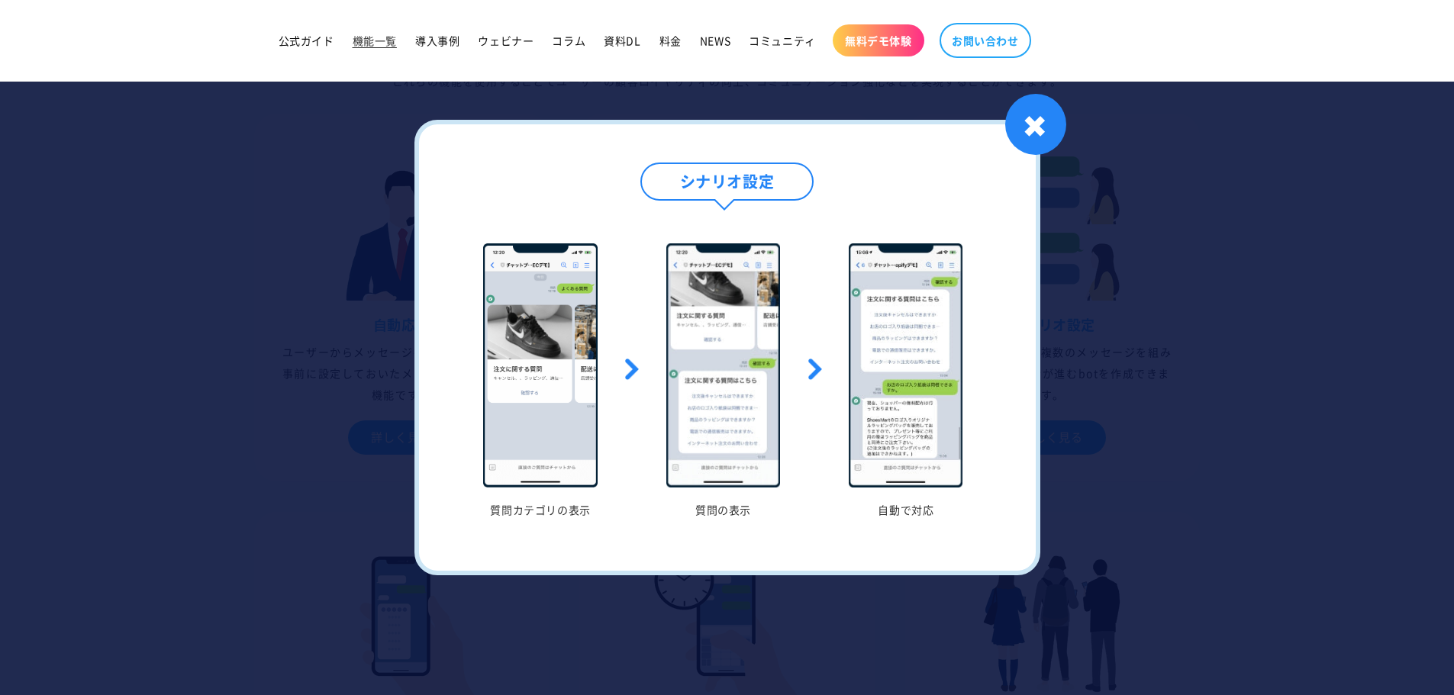
click at [1353, 347] on div at bounding box center [727, 347] width 1454 height 695
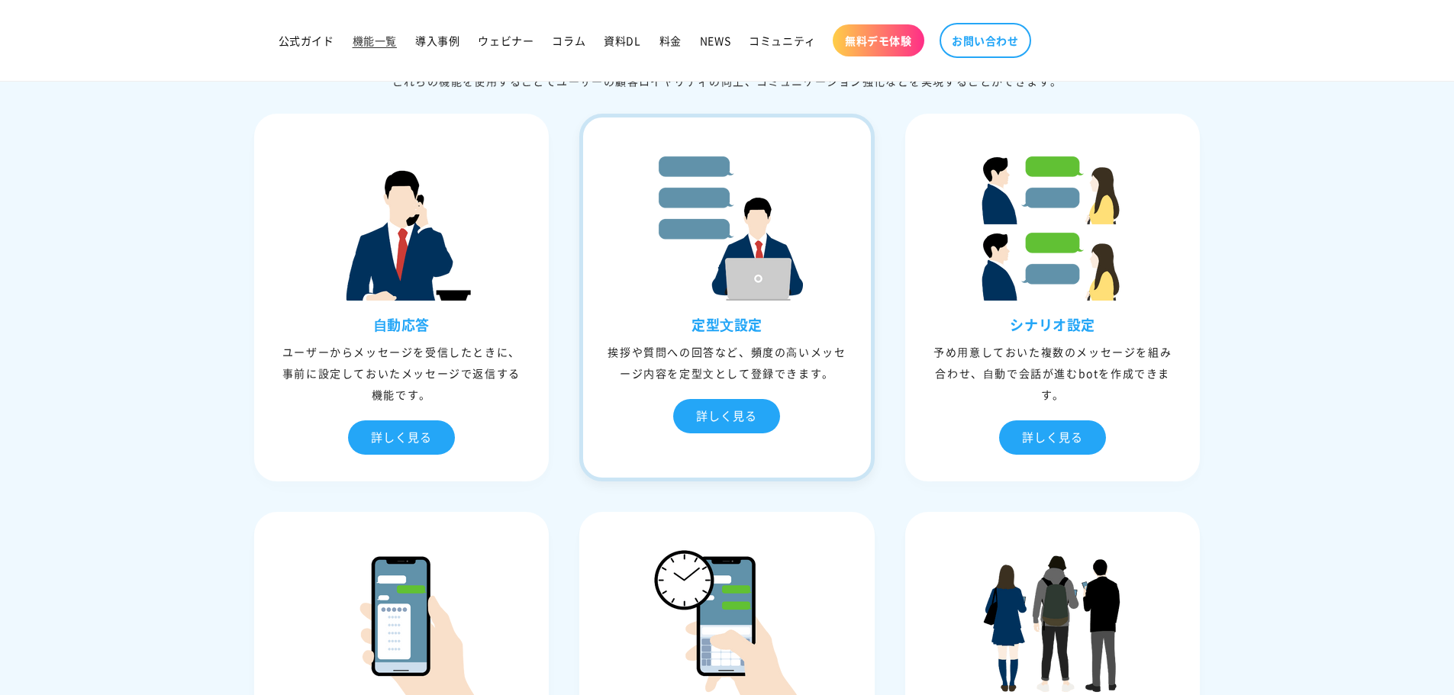
click at [813, 349] on div "挨拶や質問への回答など、頻度の⾼いメッセージ内容を定型⽂として登録できます。" at bounding box center [727, 362] width 288 height 43
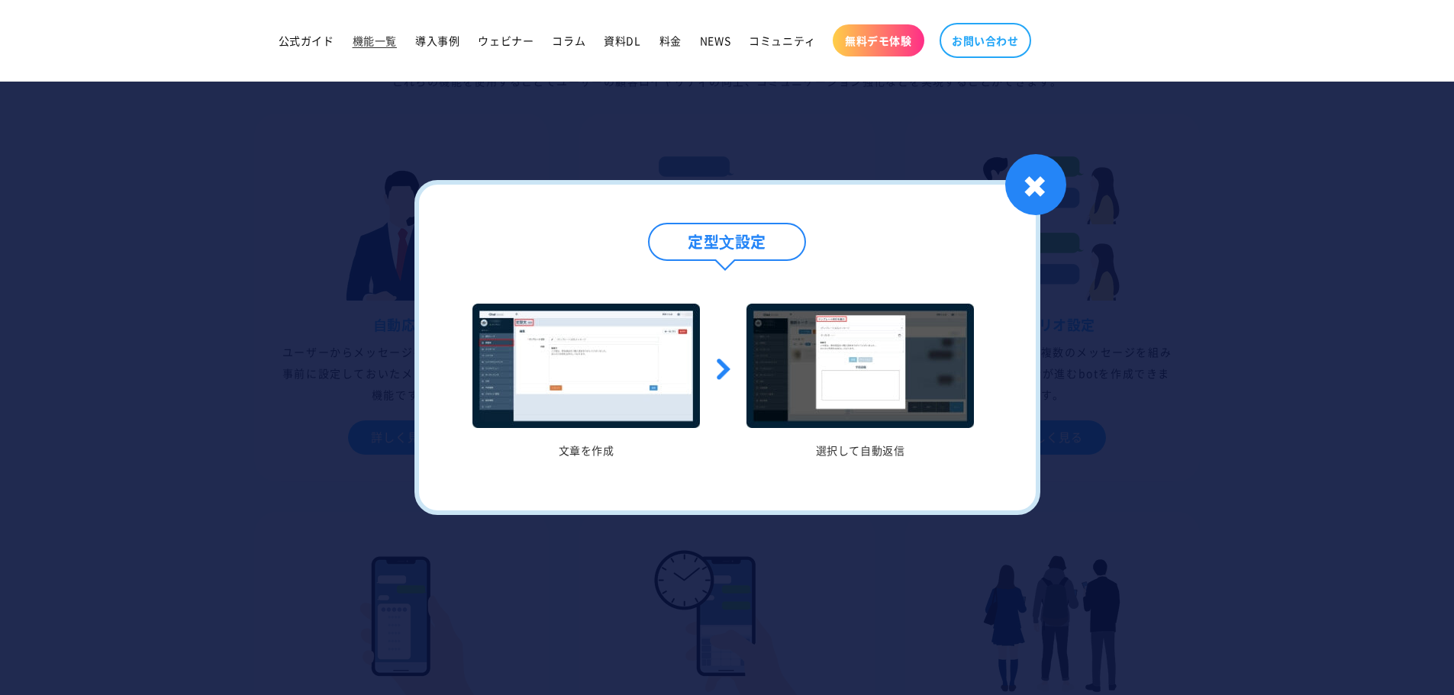
click at [1221, 349] on div at bounding box center [727, 347] width 1454 height 695
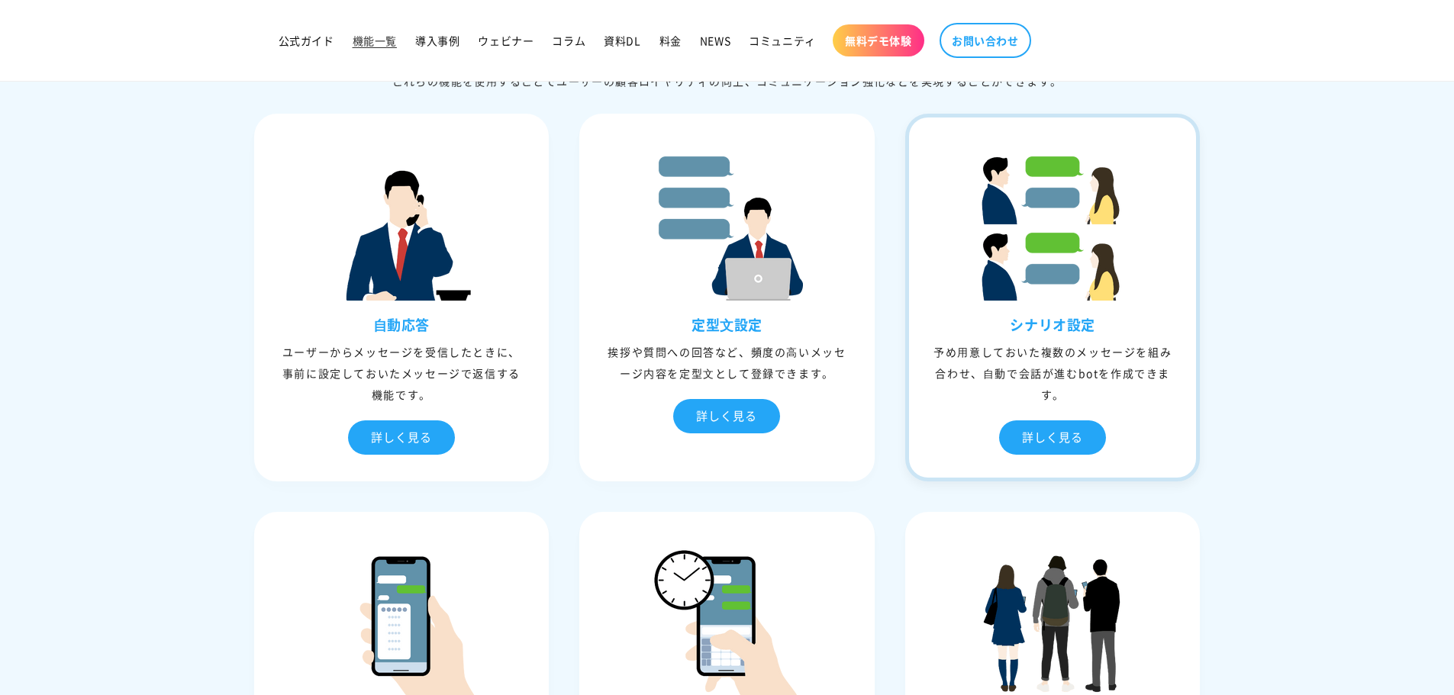
click at [1146, 353] on div "予め⽤意しておいた複数のメッセージを組み合わせ、⾃動で会話が進むbotを作成できます。" at bounding box center [1053, 373] width 288 height 64
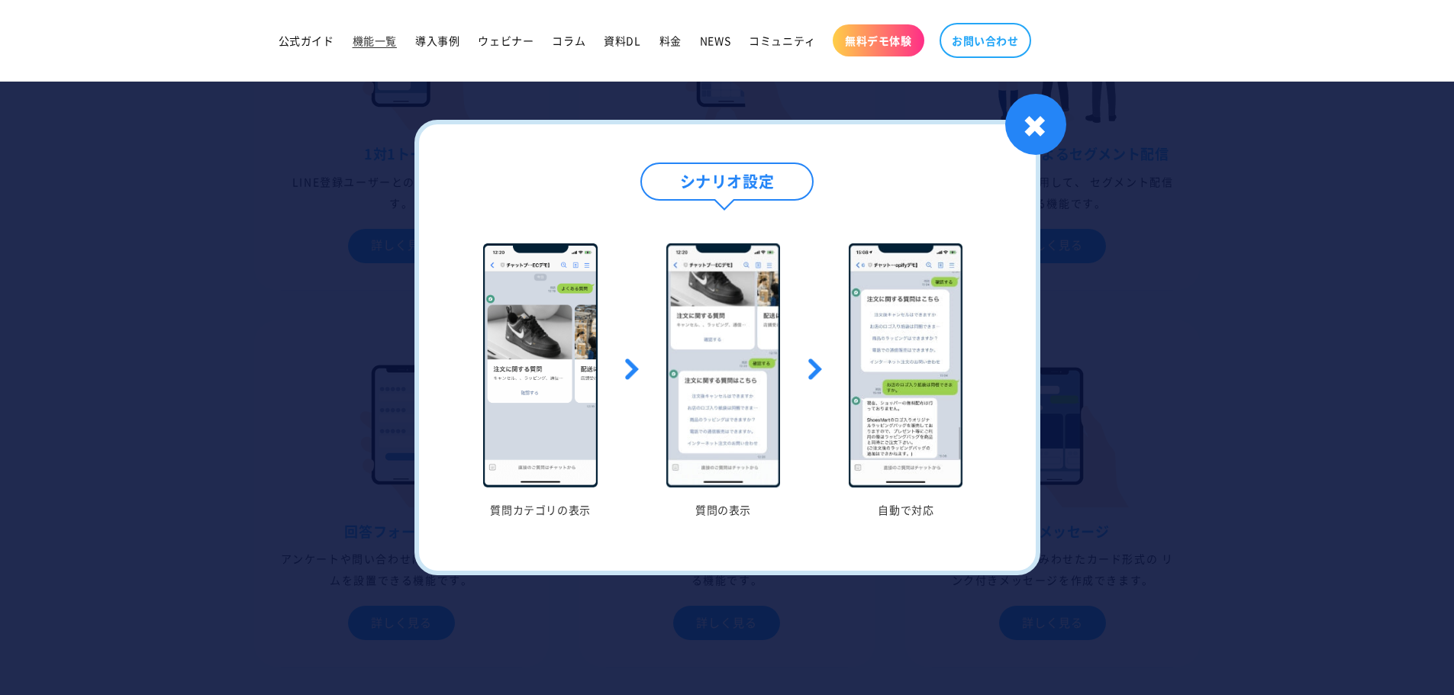
scroll to position [990, 0]
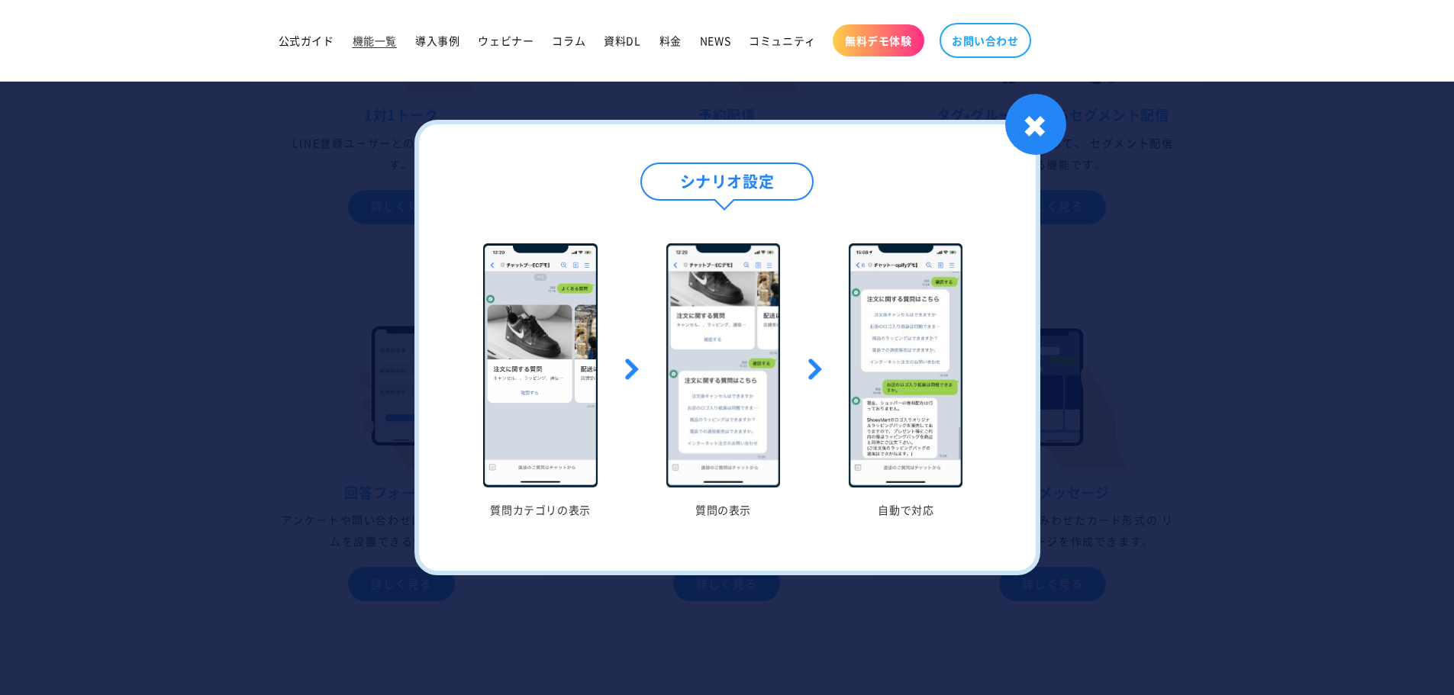
click at [1330, 195] on div at bounding box center [727, 347] width 1454 height 695
